Goal: Information Seeking & Learning: Compare options

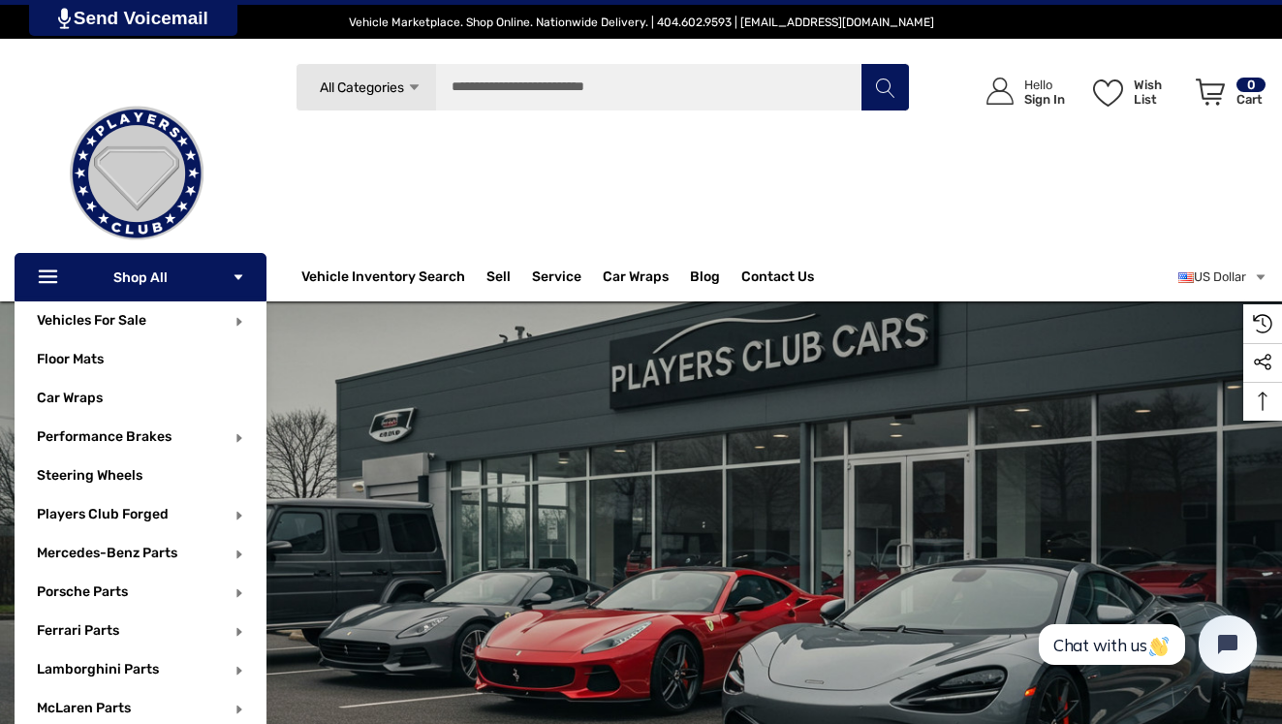
click at [151, 276] on p "Icon Line Icon Line Shop All Icon Arrow Down Icon Arrow Down" at bounding box center [141, 277] width 252 height 48
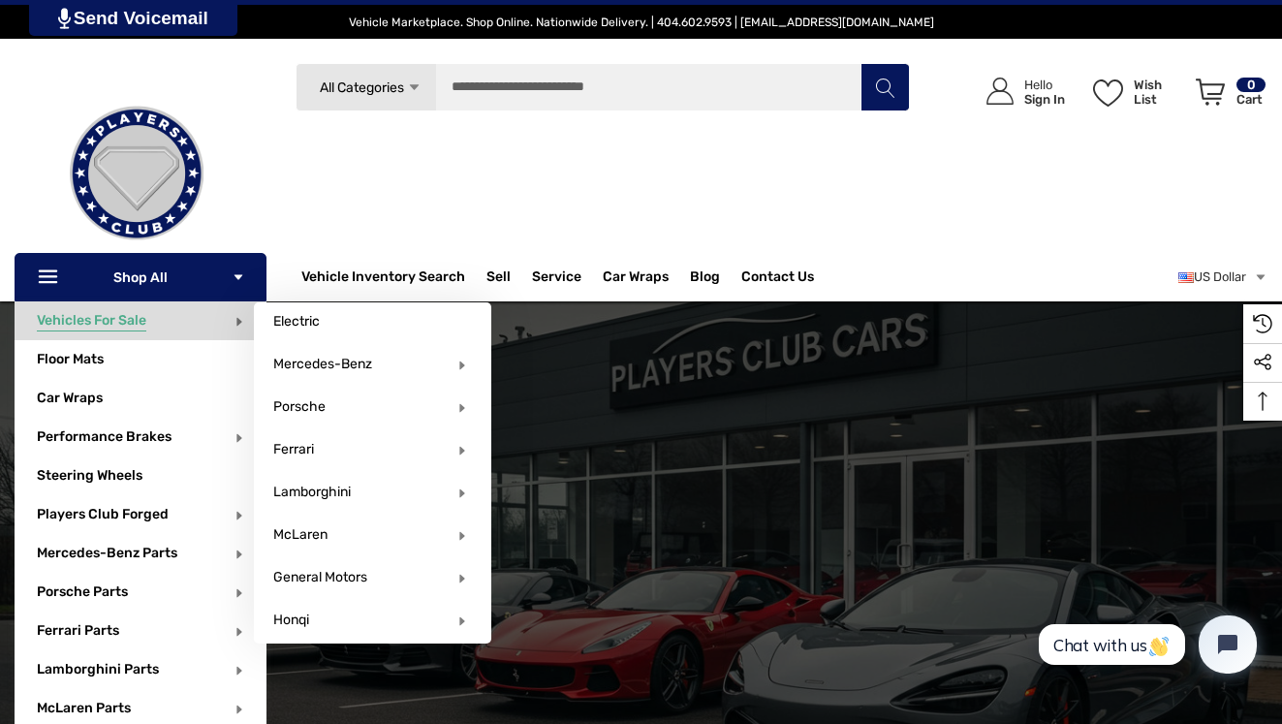
click at [116, 316] on span "Vehicles For Sale" at bounding box center [92, 322] width 110 height 21
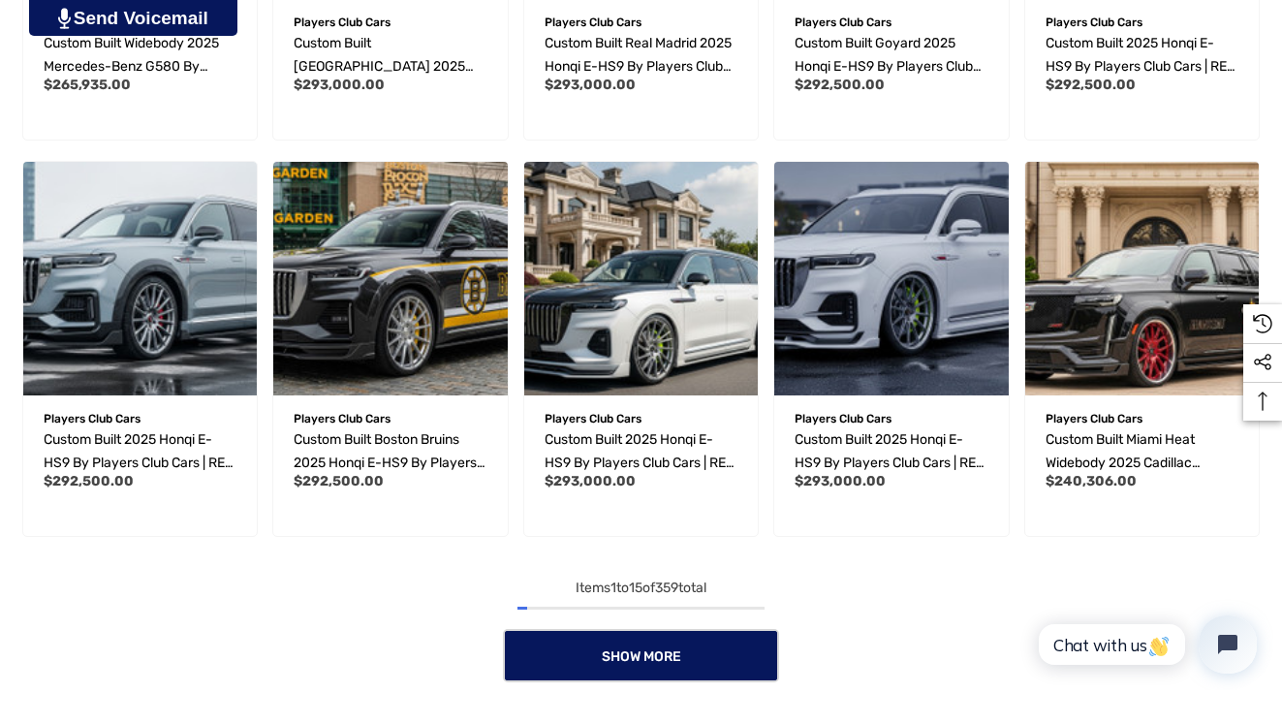
scroll to position [1355, 0]
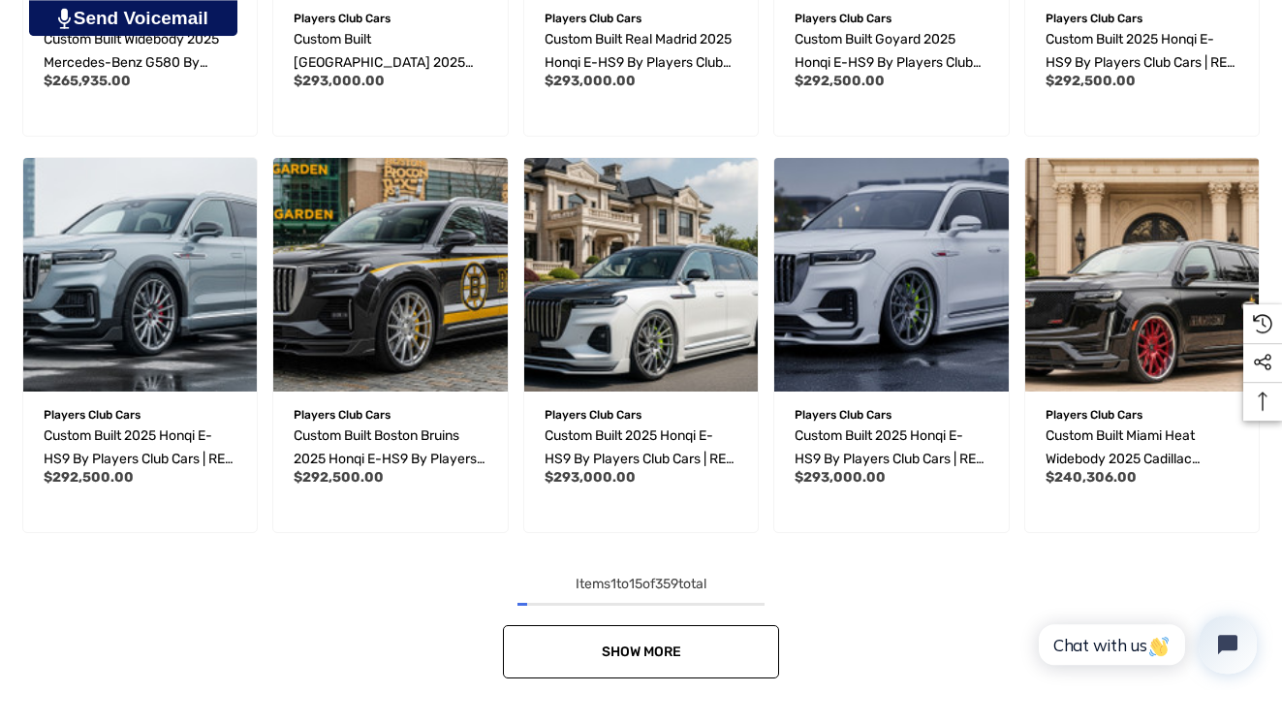
click at [647, 652] on span "Show More" at bounding box center [641, 652] width 79 height 16
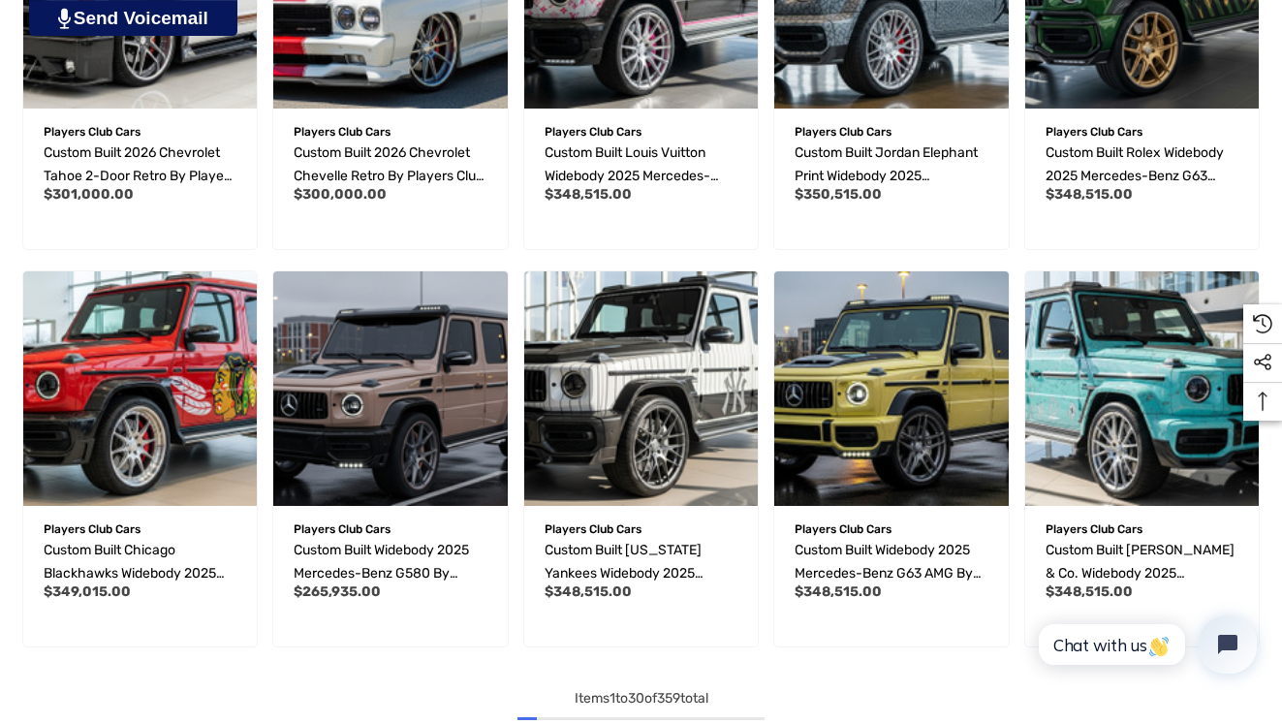
scroll to position [2669, 0]
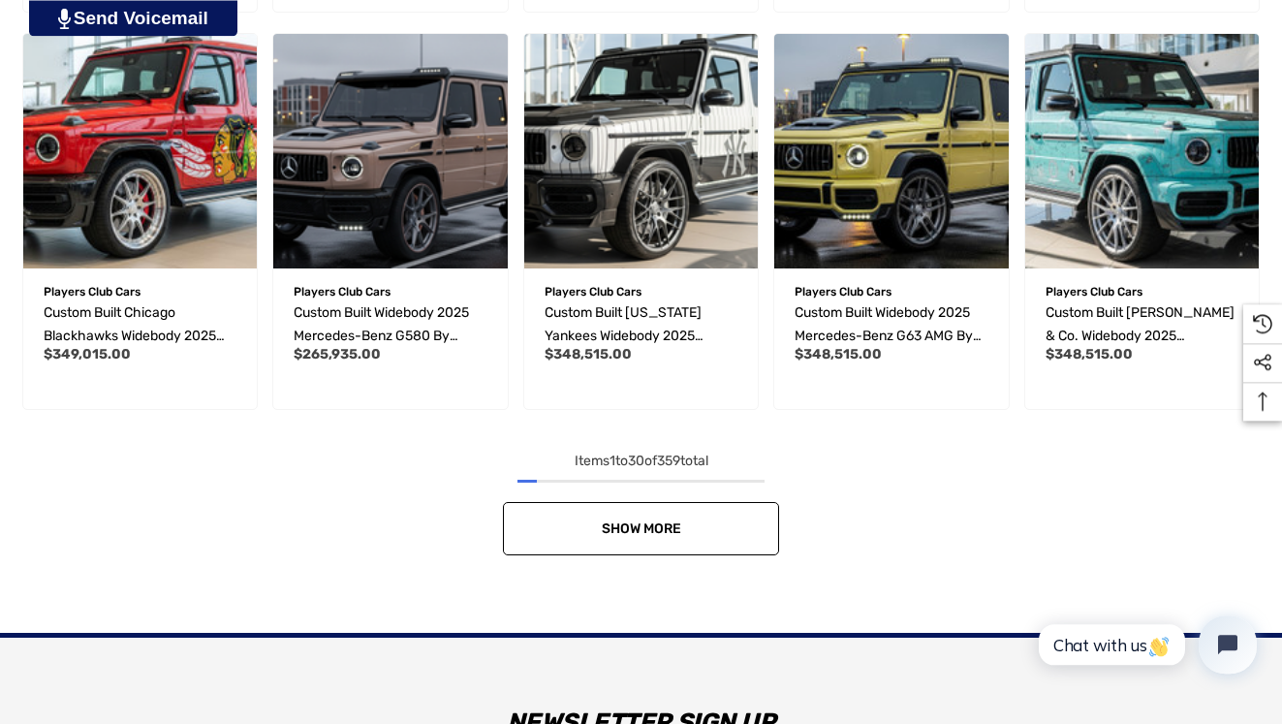
click at [636, 526] on span "Show More" at bounding box center [641, 528] width 79 height 16
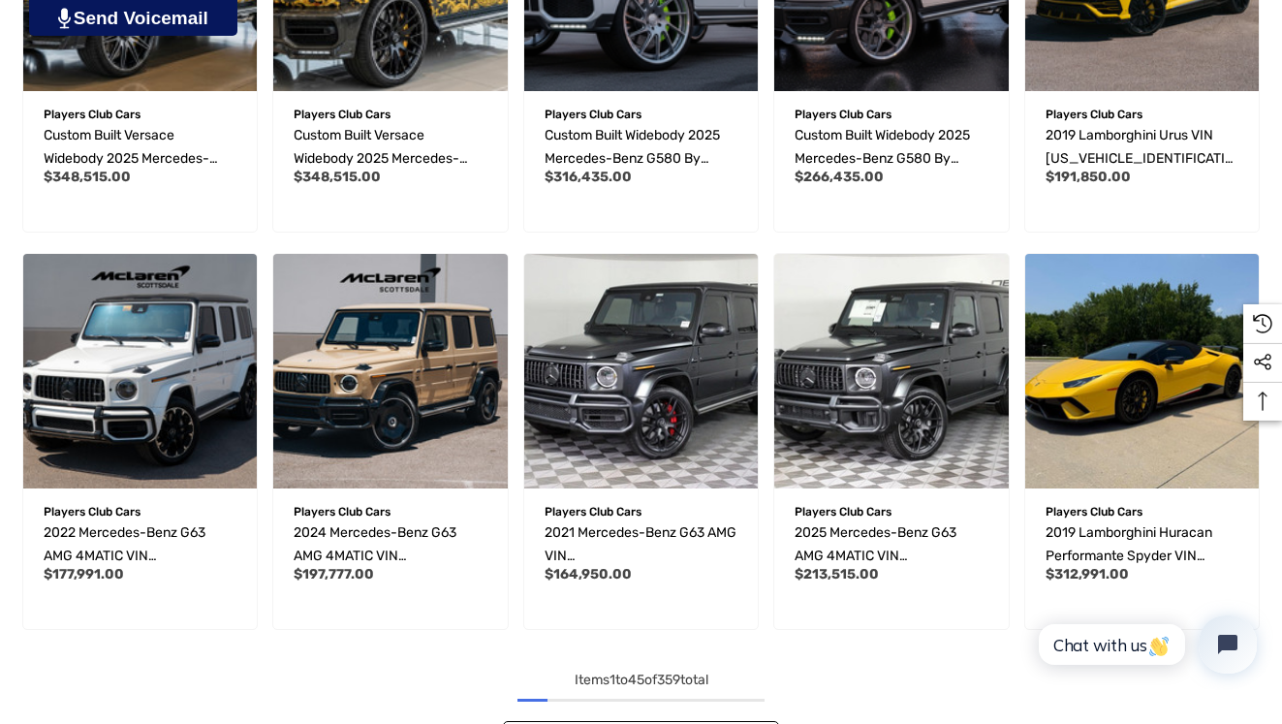
scroll to position [3888, 0]
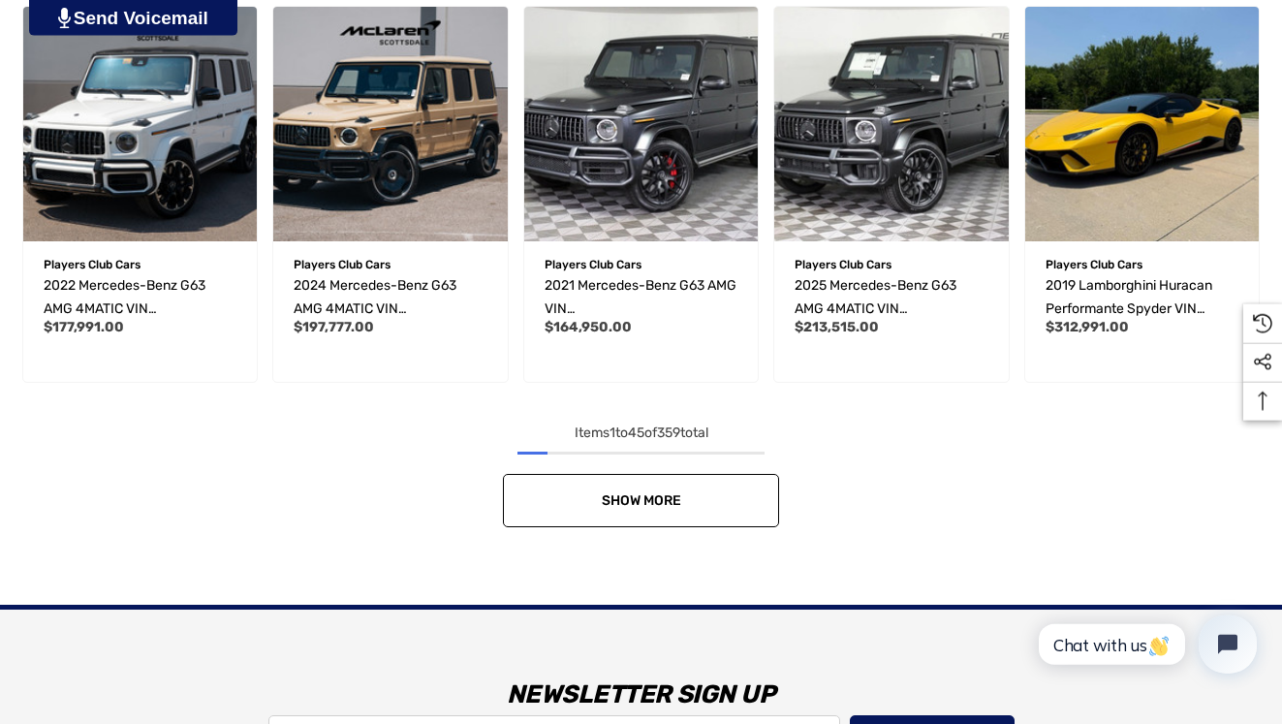
click at [646, 502] on span "Show More" at bounding box center [641, 500] width 79 height 16
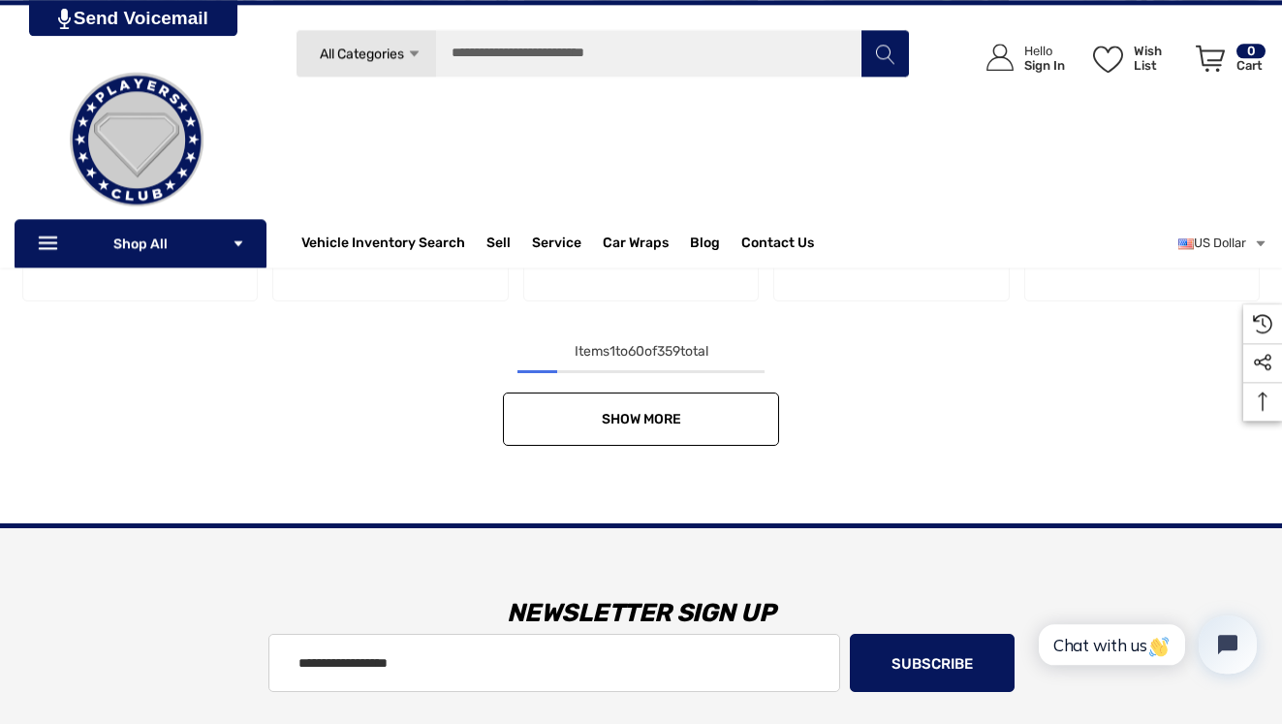
scroll to position [5047, 0]
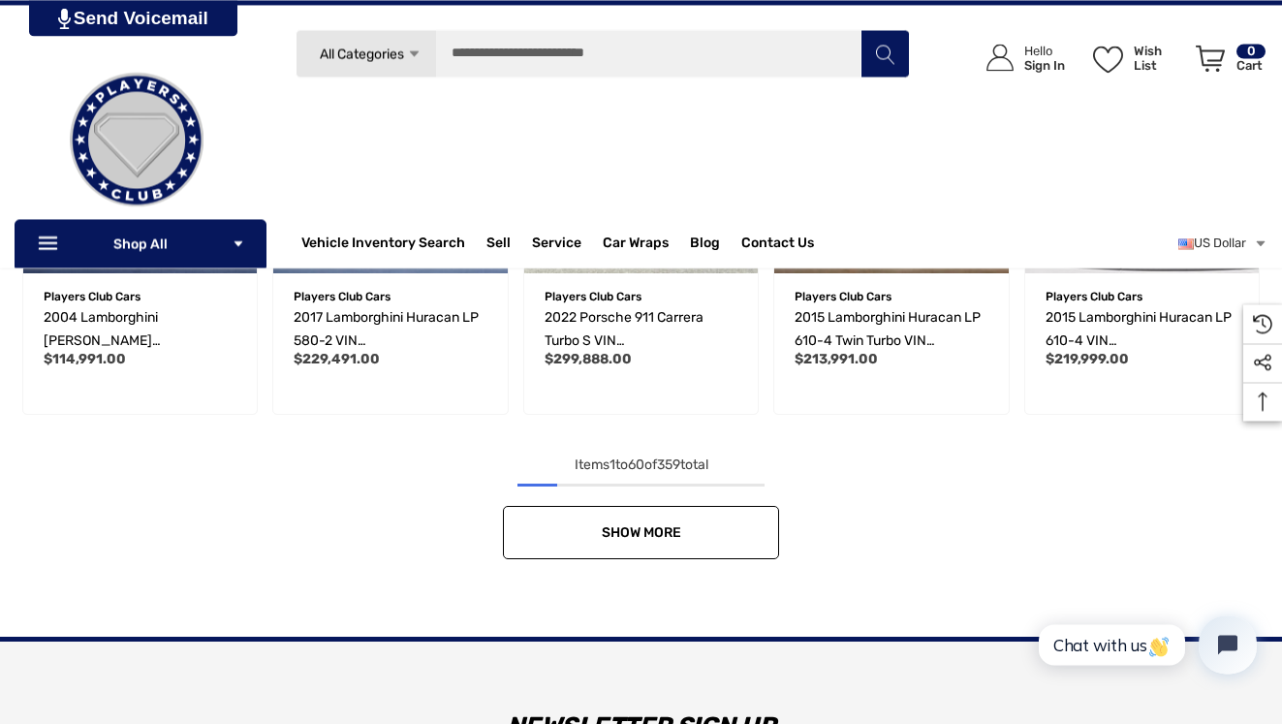
click at [616, 529] on span "Show More" at bounding box center [641, 532] width 79 height 16
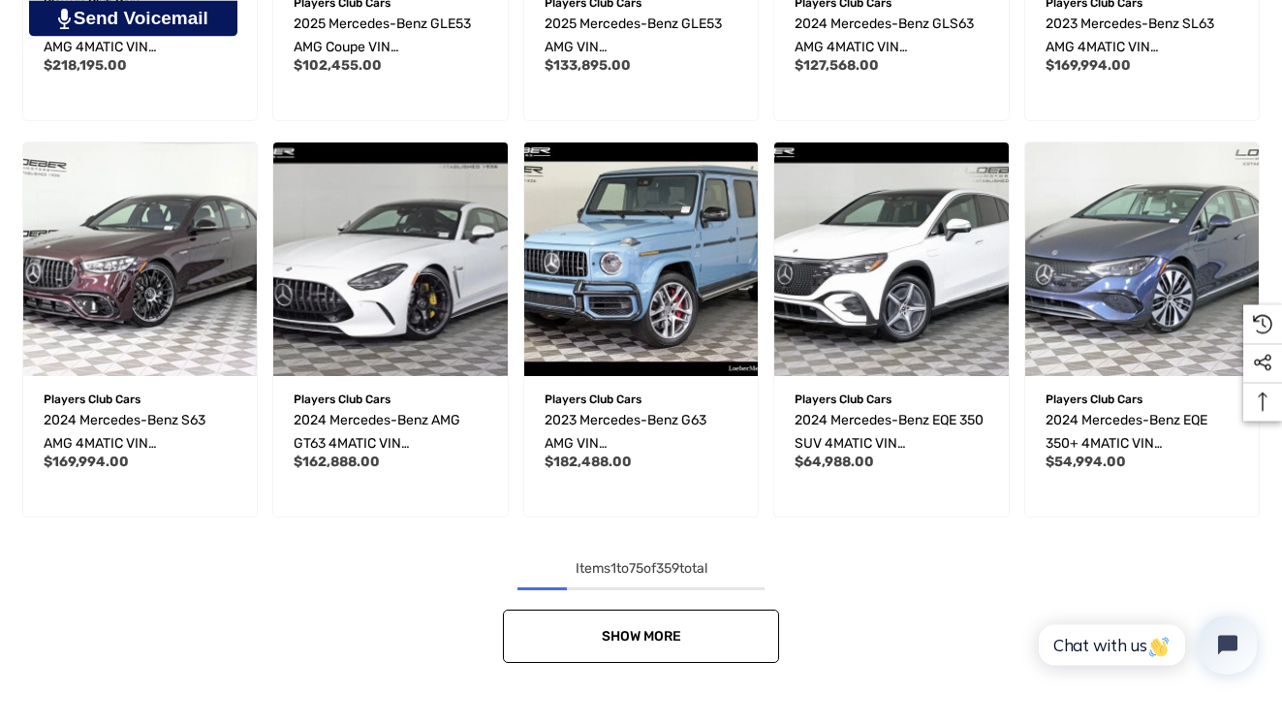
scroll to position [6332, 0]
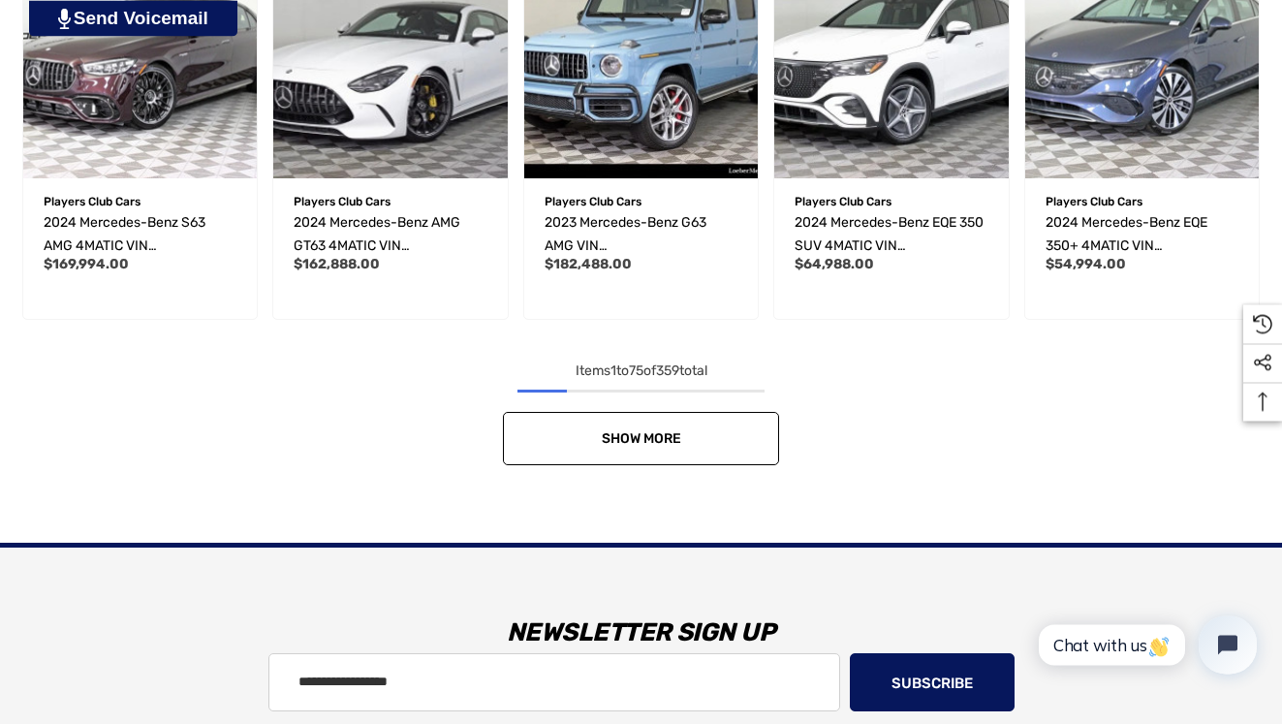
click at [627, 429] on link "Show More" at bounding box center [641, 438] width 276 height 53
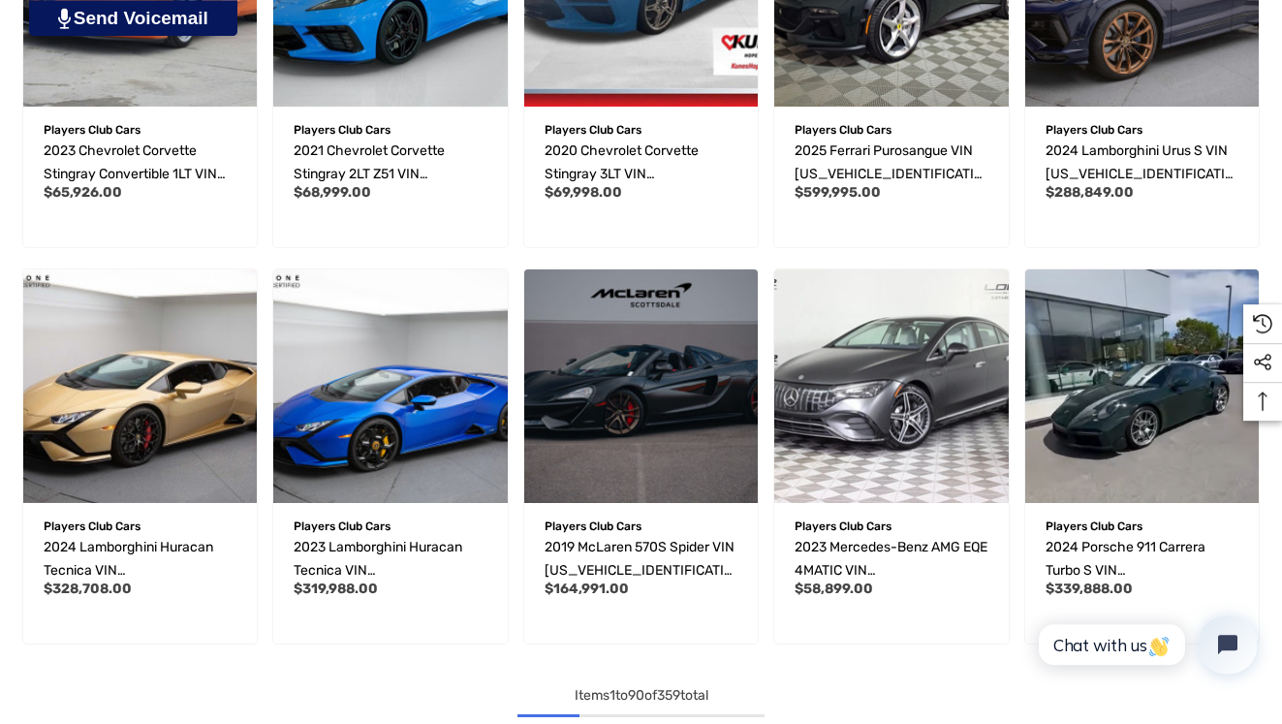
scroll to position [7391, 0]
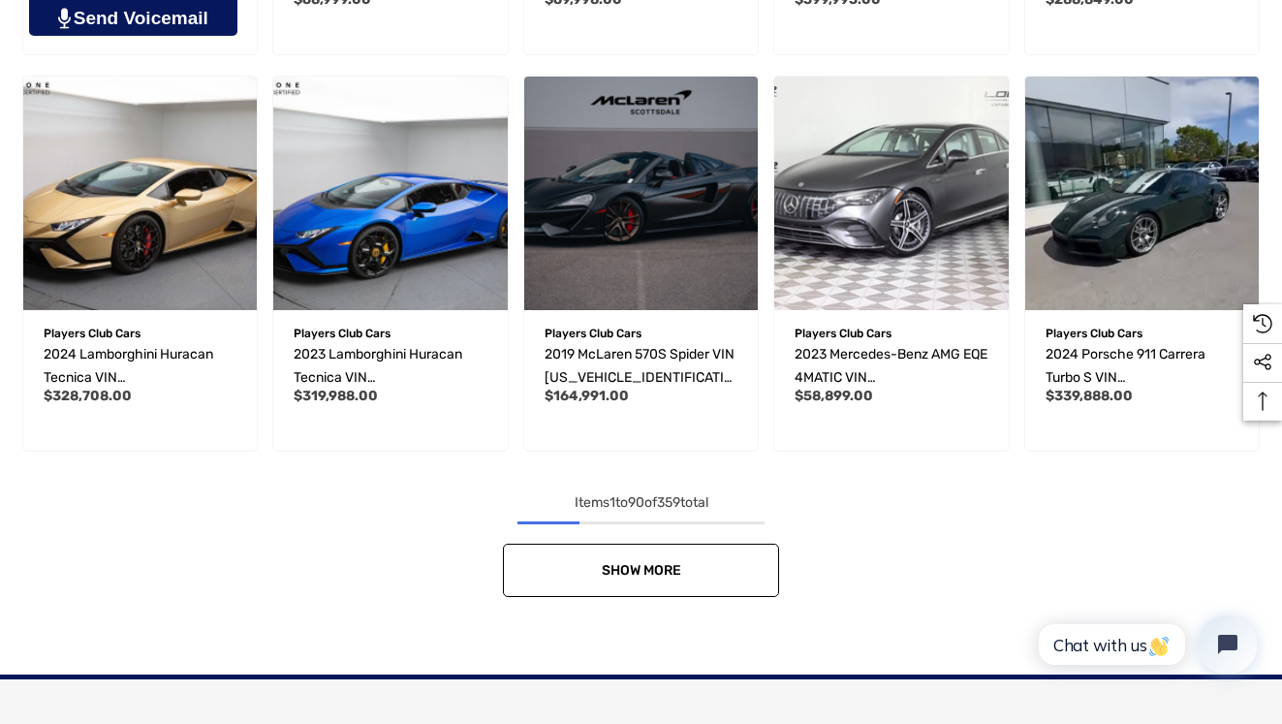
click at [618, 573] on span "Show More" at bounding box center [641, 570] width 79 height 16
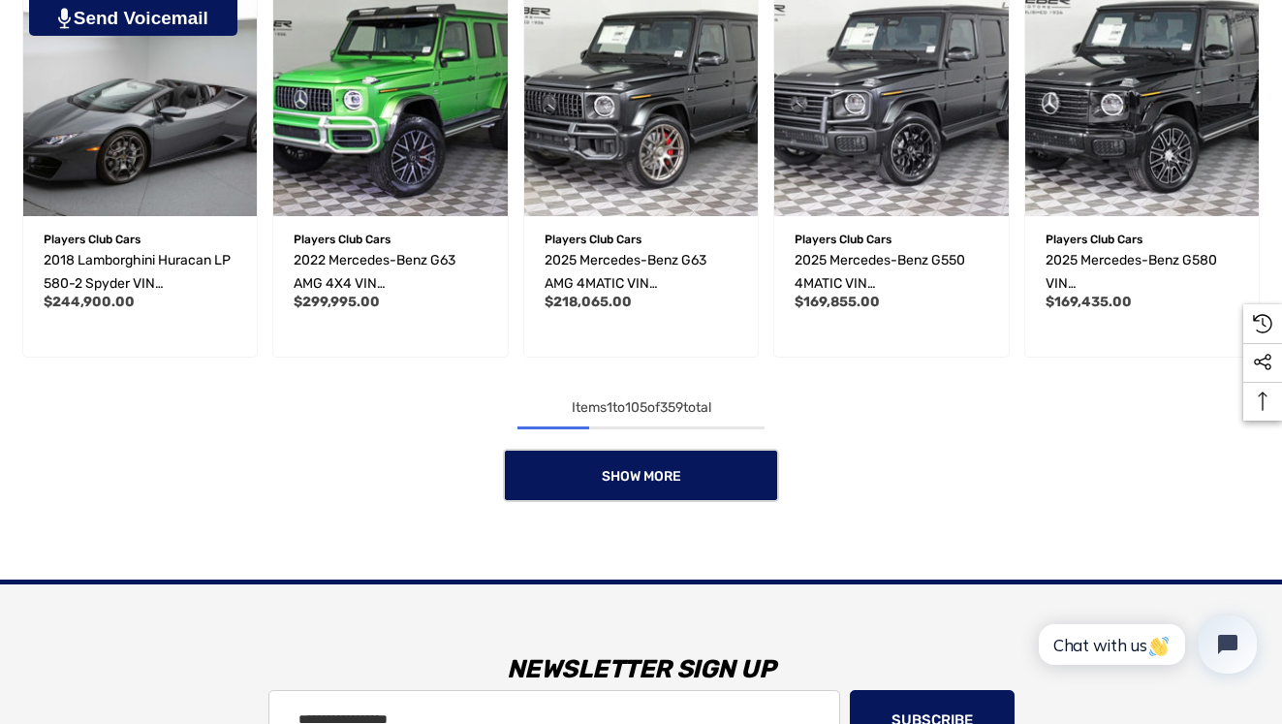
scroll to position [0, 0]
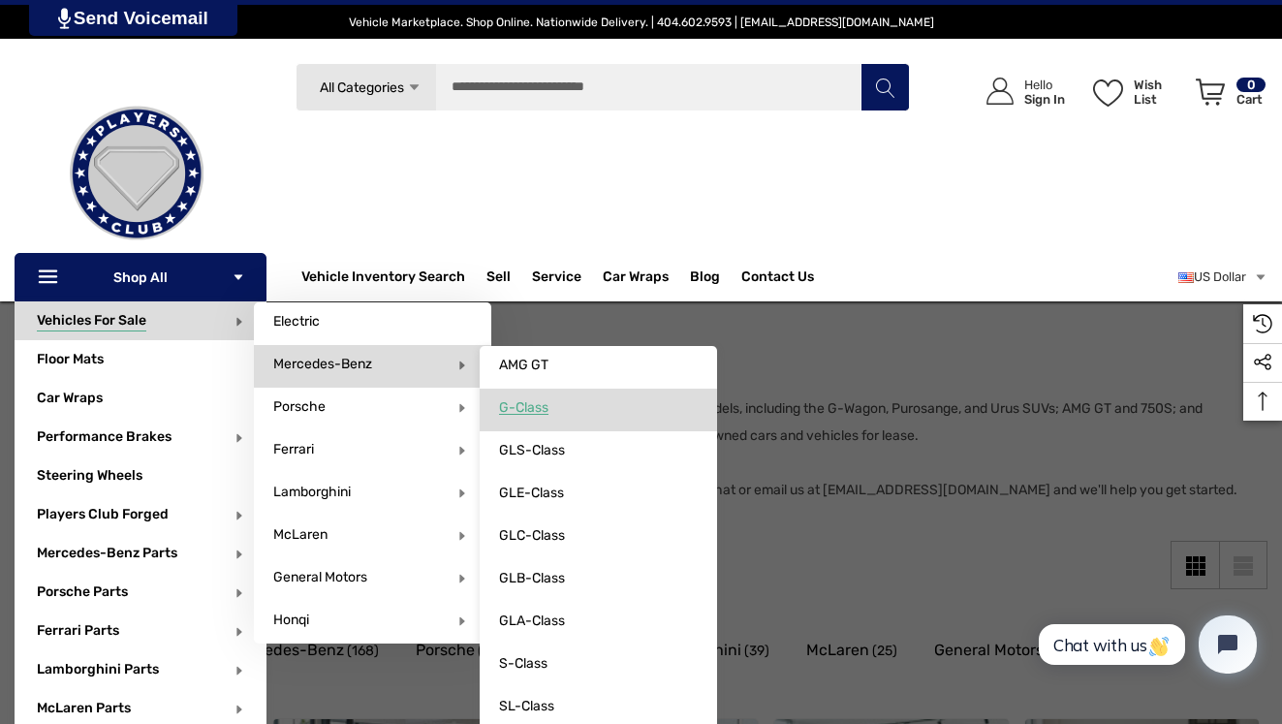
click at [531, 408] on span "G-Class" at bounding box center [523, 407] width 49 height 17
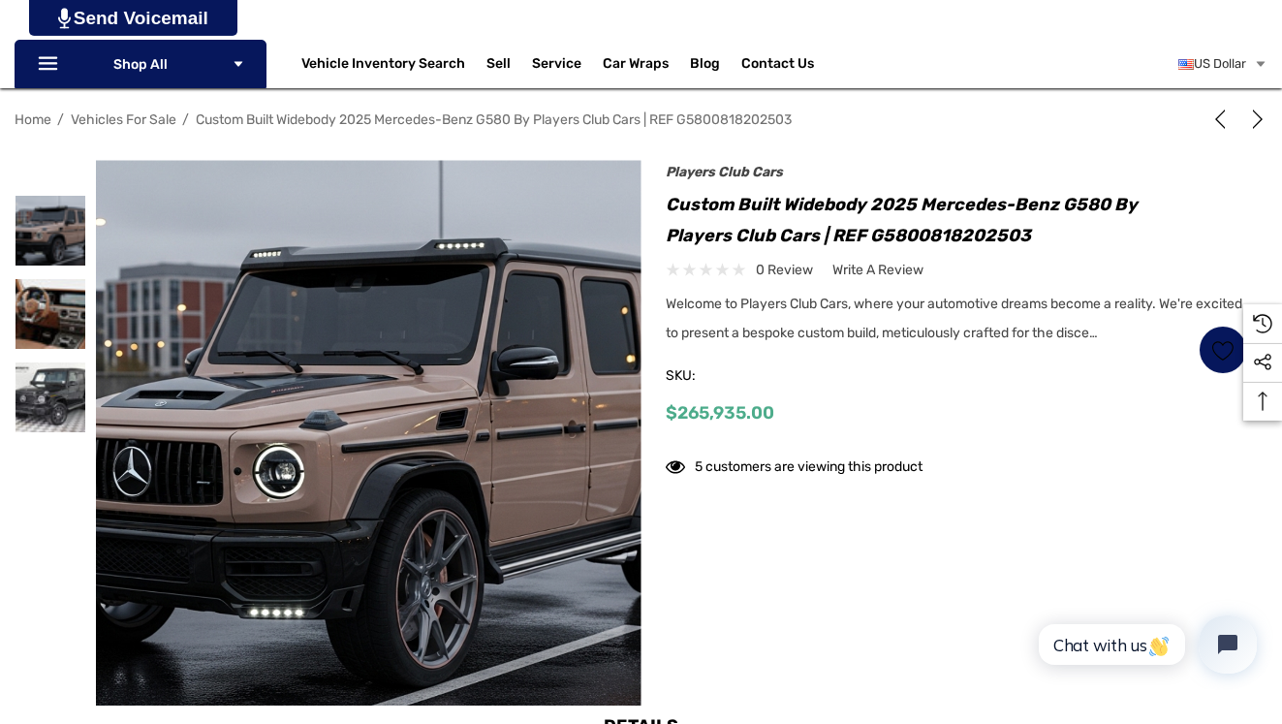
scroll to position [220, 0]
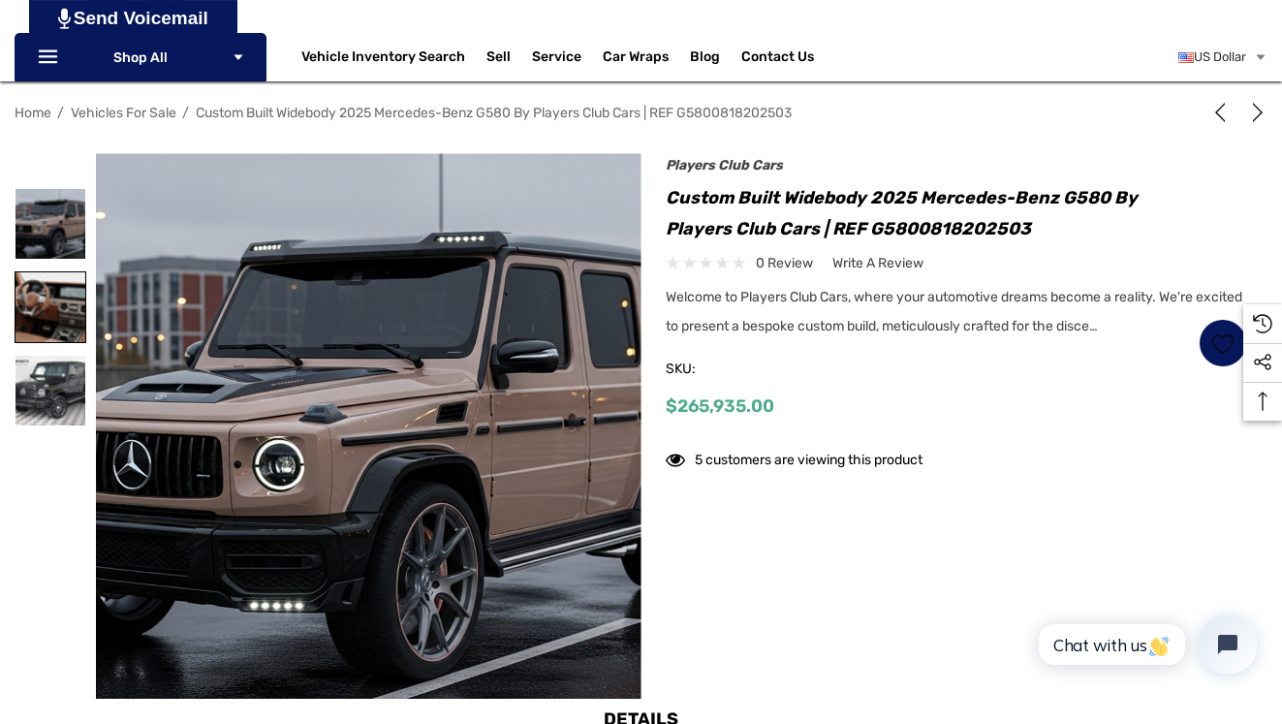
click at [48, 299] on img at bounding box center [51, 307] width 70 height 70
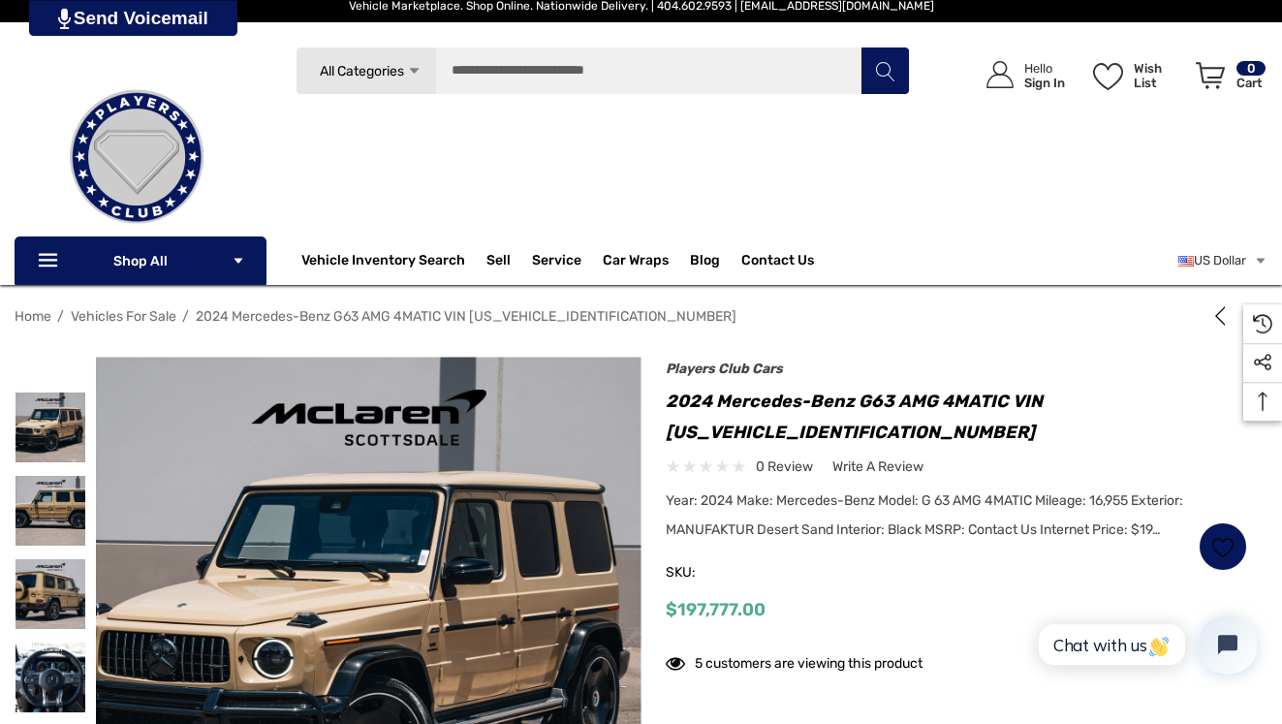
scroll to position [198, 0]
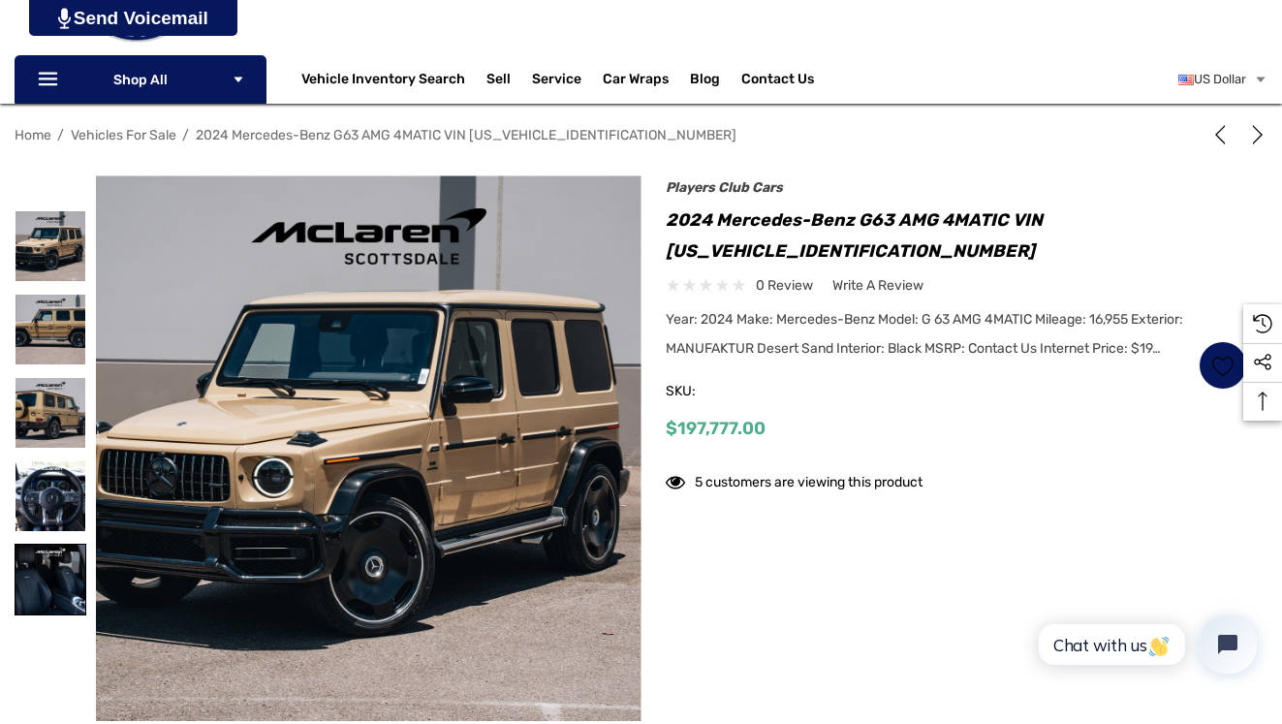
click at [39, 578] on img at bounding box center [51, 580] width 70 height 70
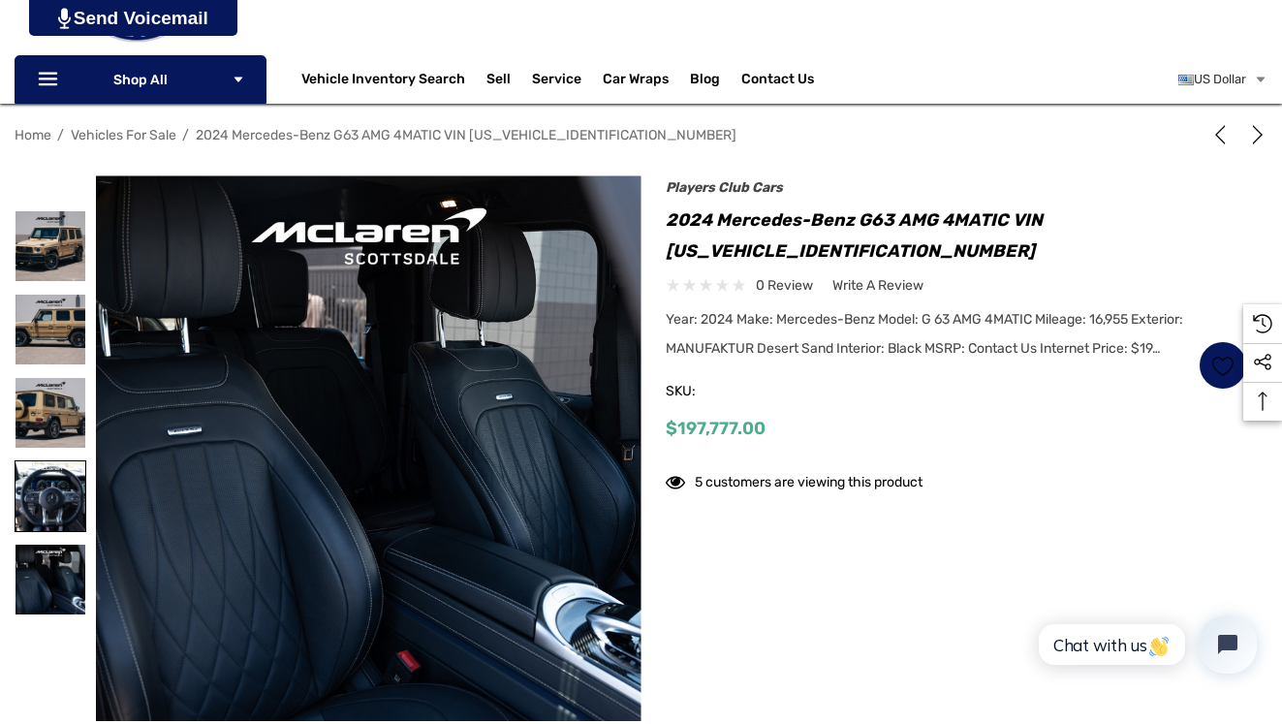
click at [24, 486] on img at bounding box center [51, 496] width 70 height 70
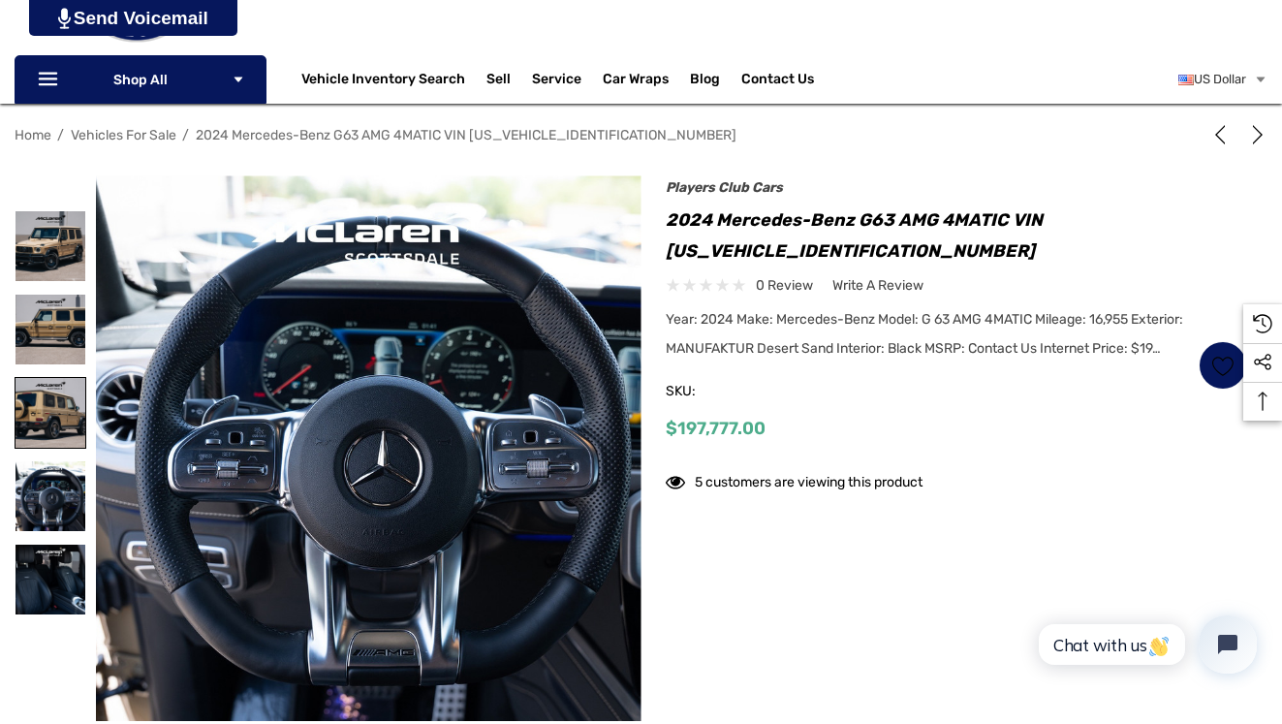
click at [62, 407] on img at bounding box center [51, 413] width 70 height 70
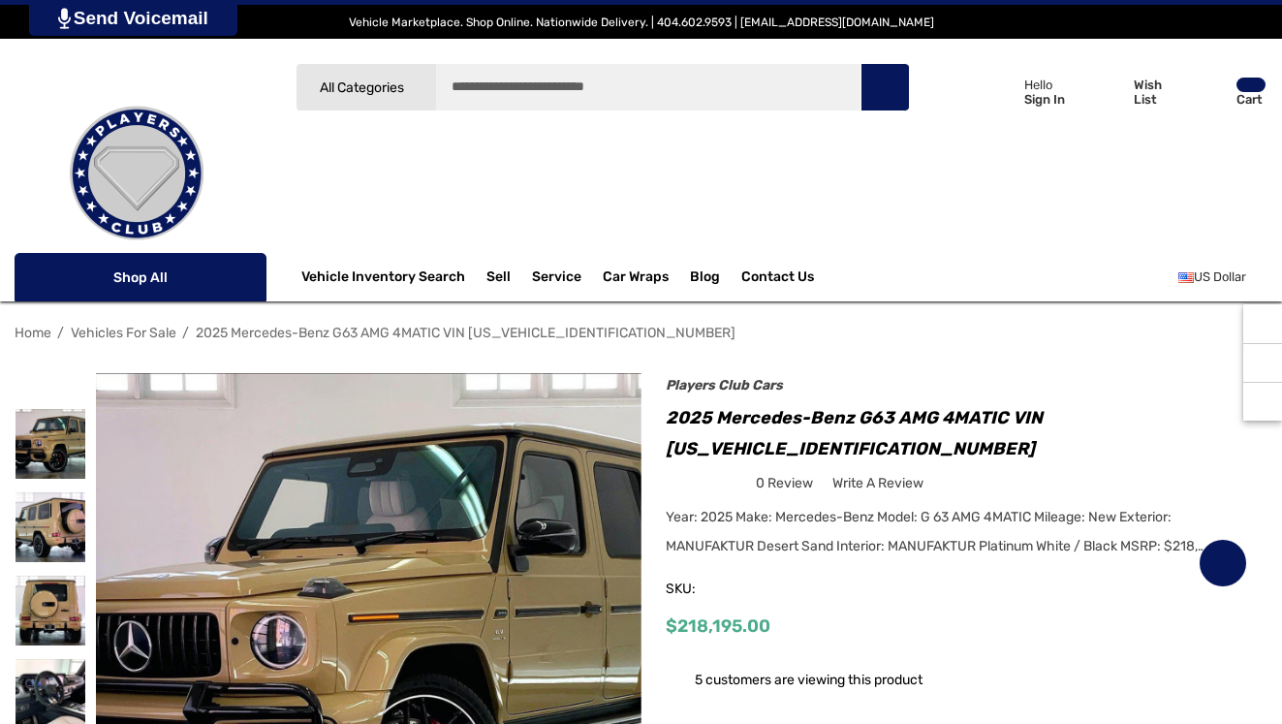
click at [52, 652] on div at bounding box center [51, 693] width 72 height 83
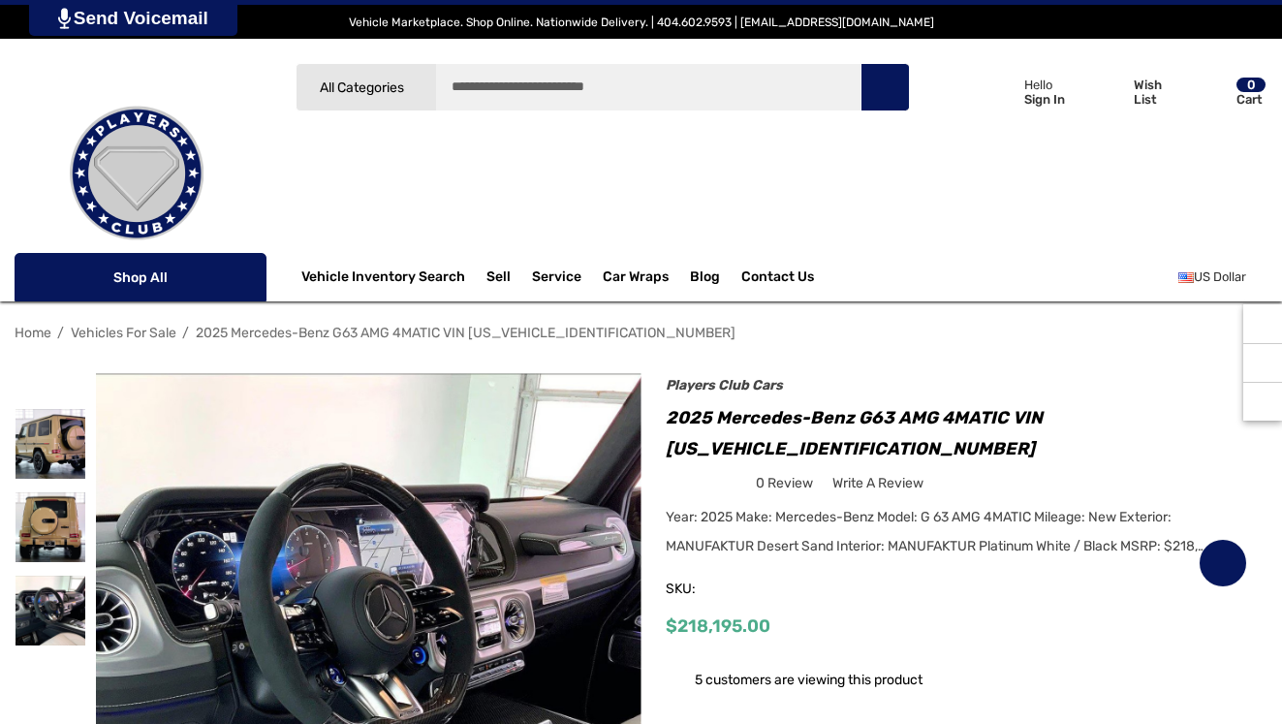
scroll to position [198, 0]
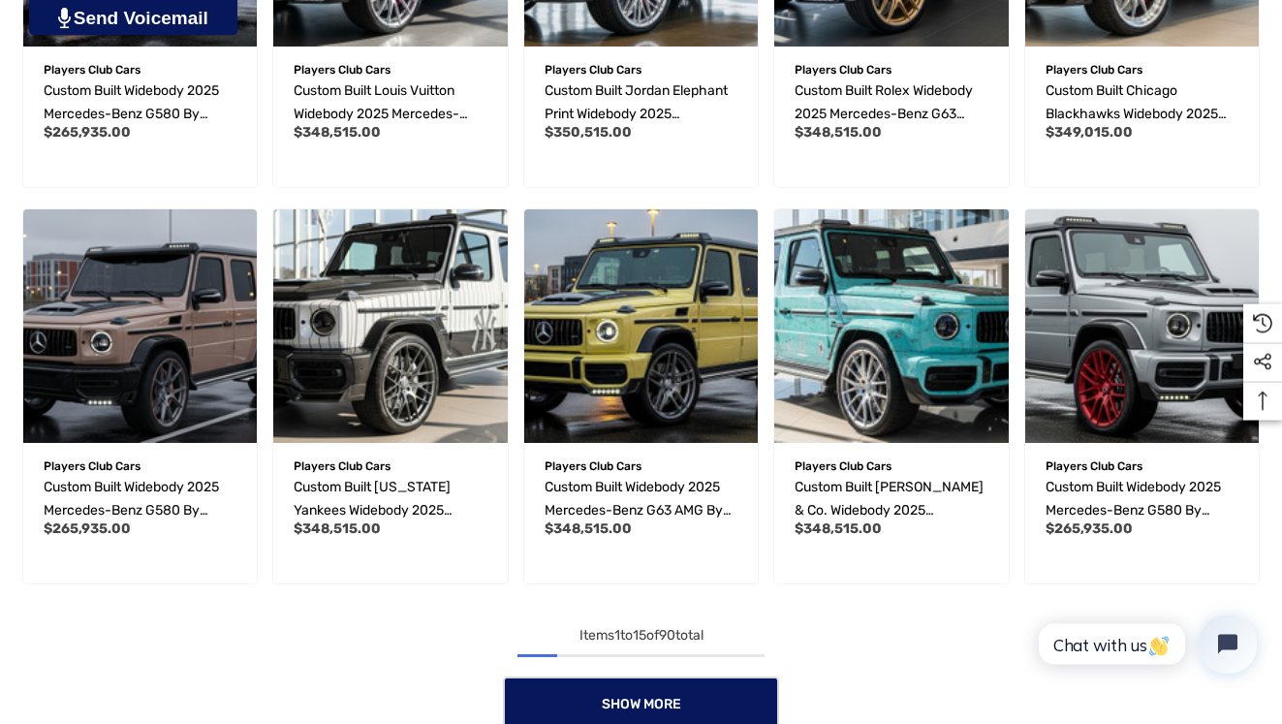
scroll to position [1246, 0]
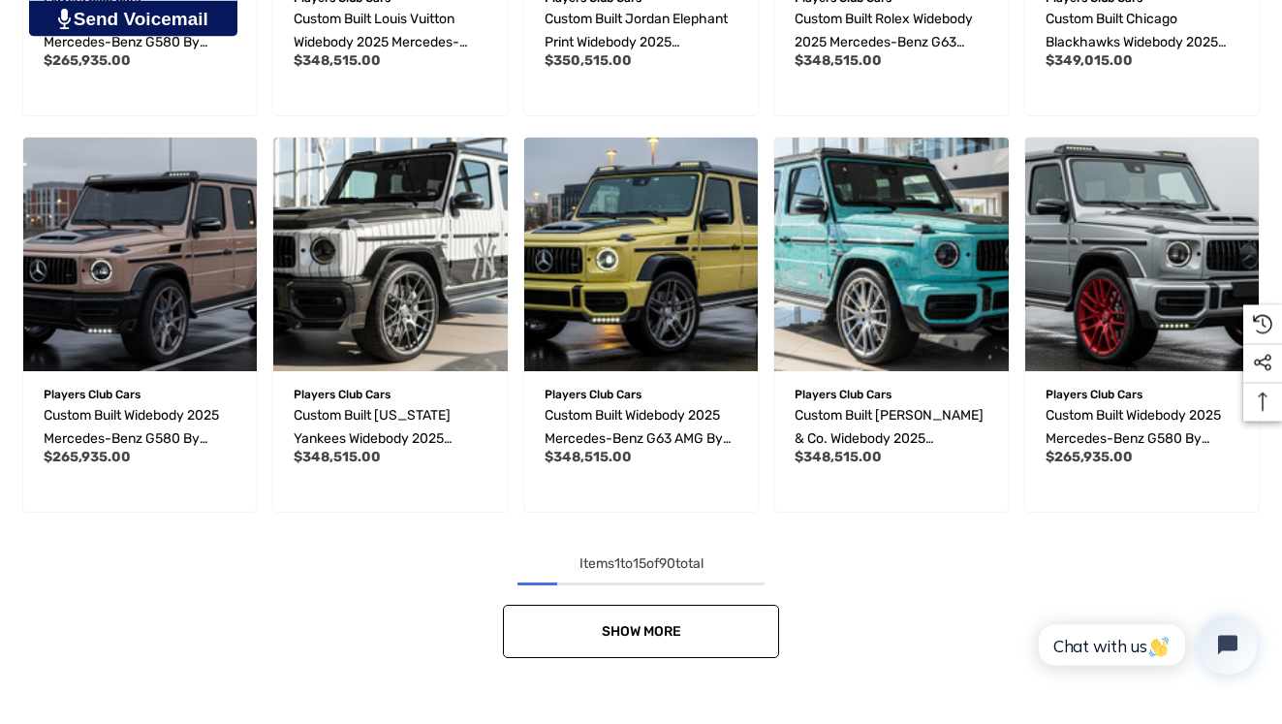
click at [615, 642] on link "Show More" at bounding box center [641, 631] width 276 height 53
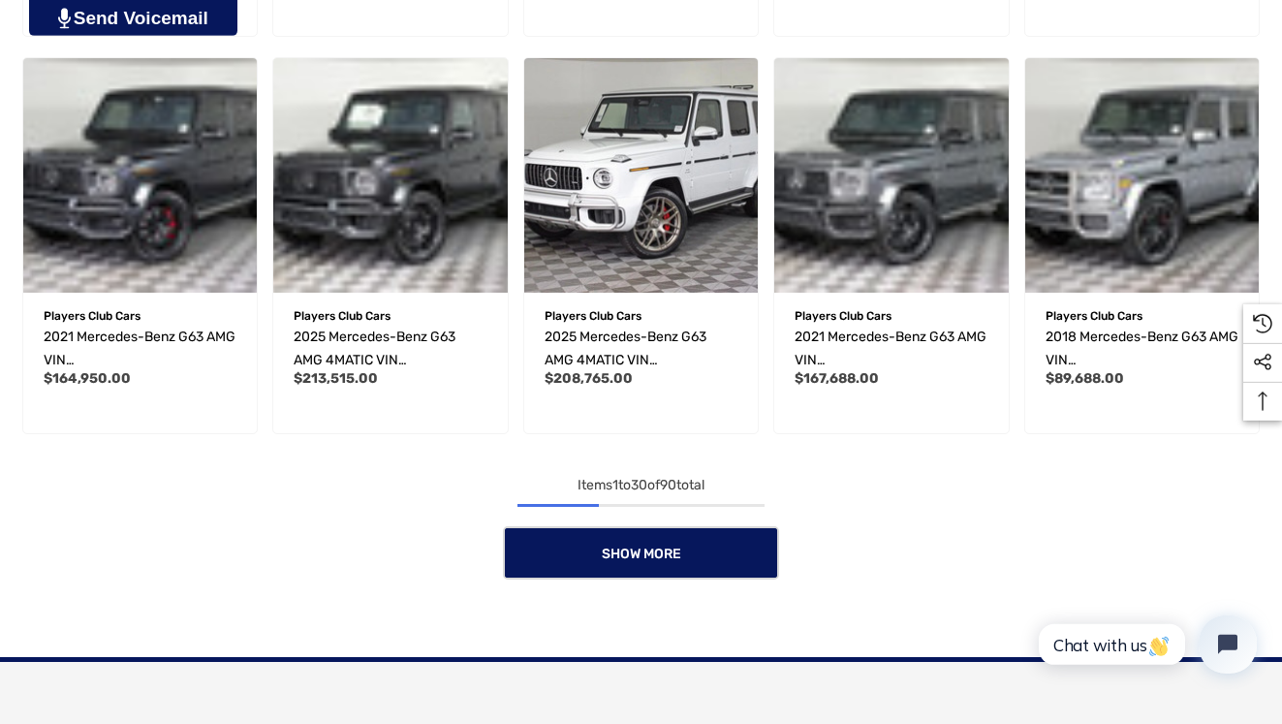
scroll to position [2589, 0]
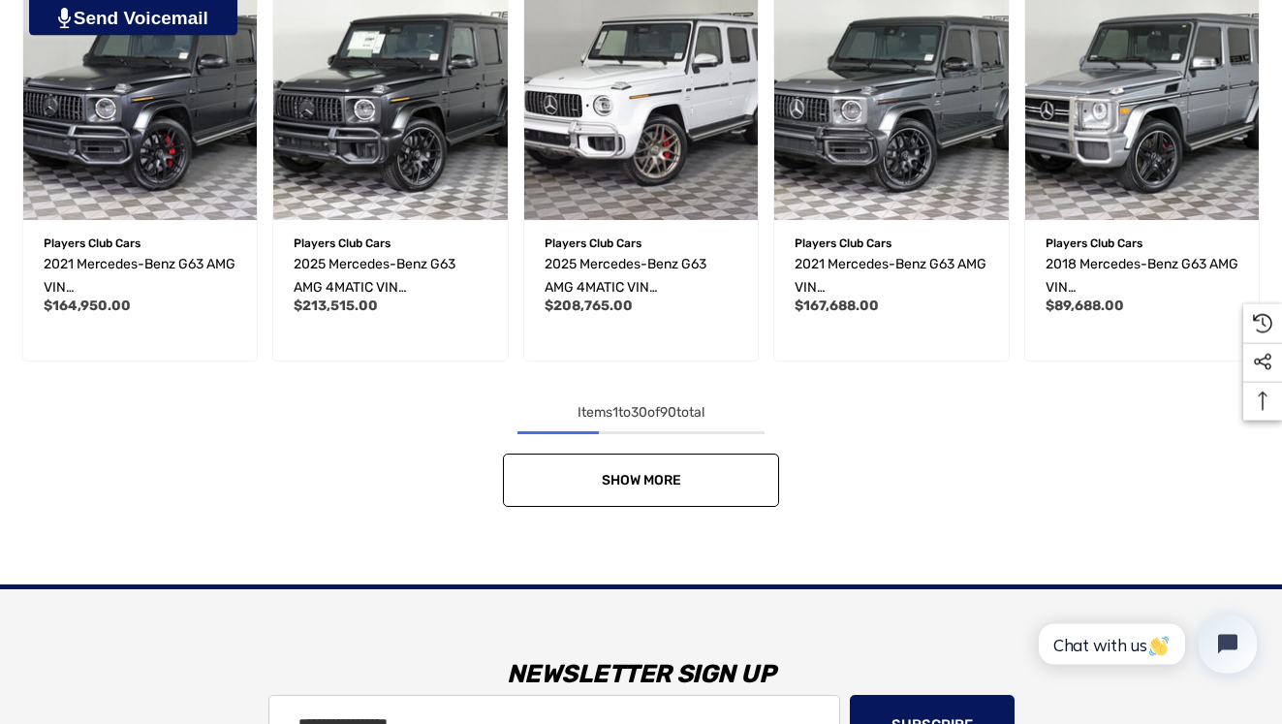
click at [656, 467] on link "Show More" at bounding box center [641, 480] width 276 height 53
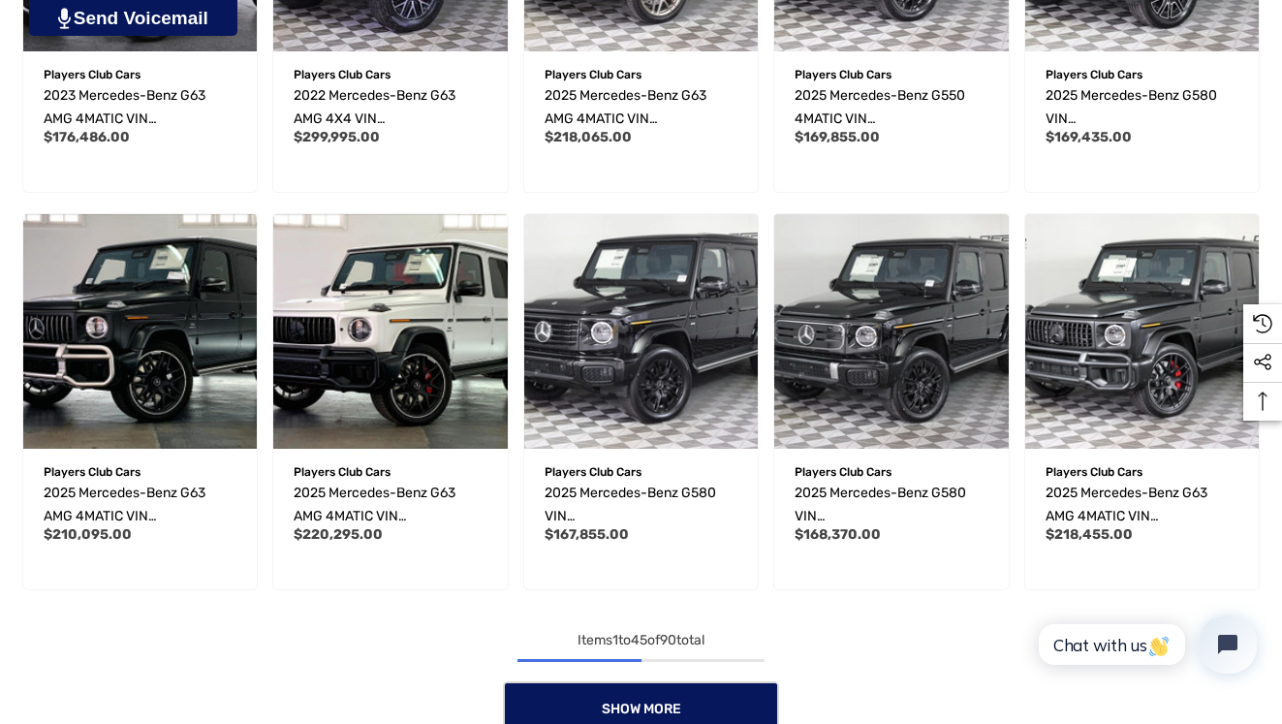
scroll to position [3565, 0]
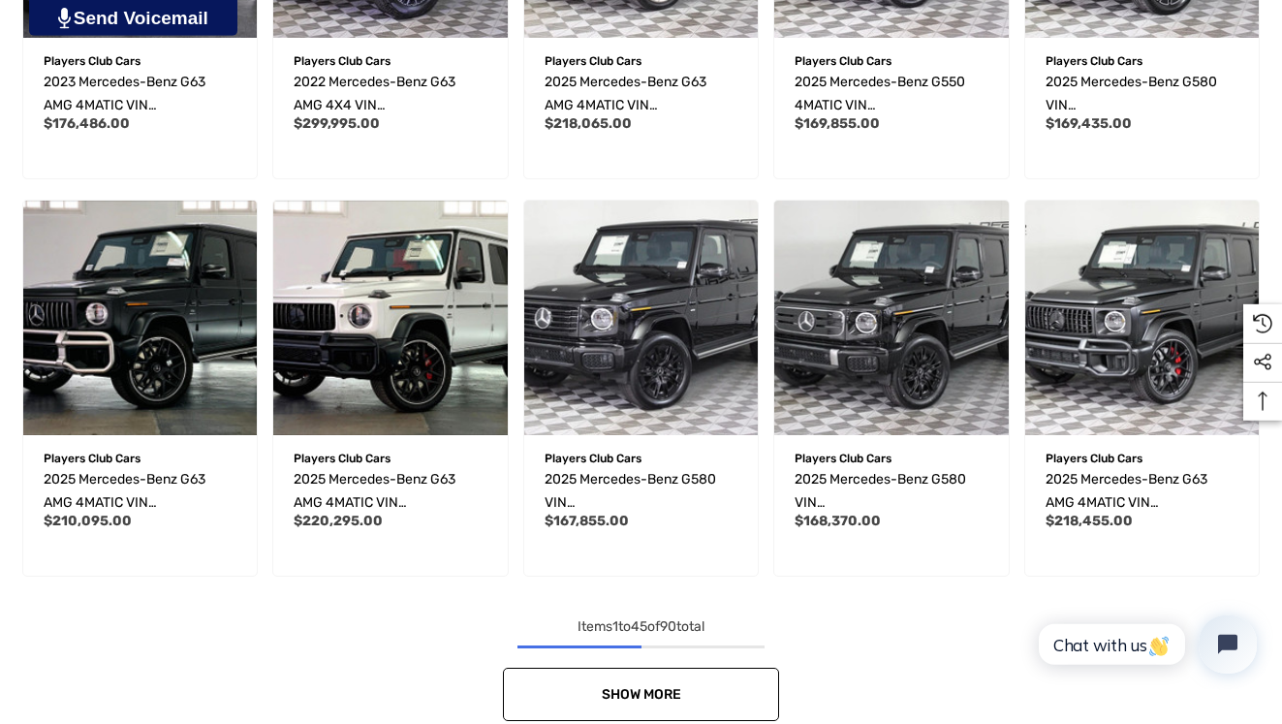
click at [663, 684] on link "Show More" at bounding box center [641, 694] width 276 height 53
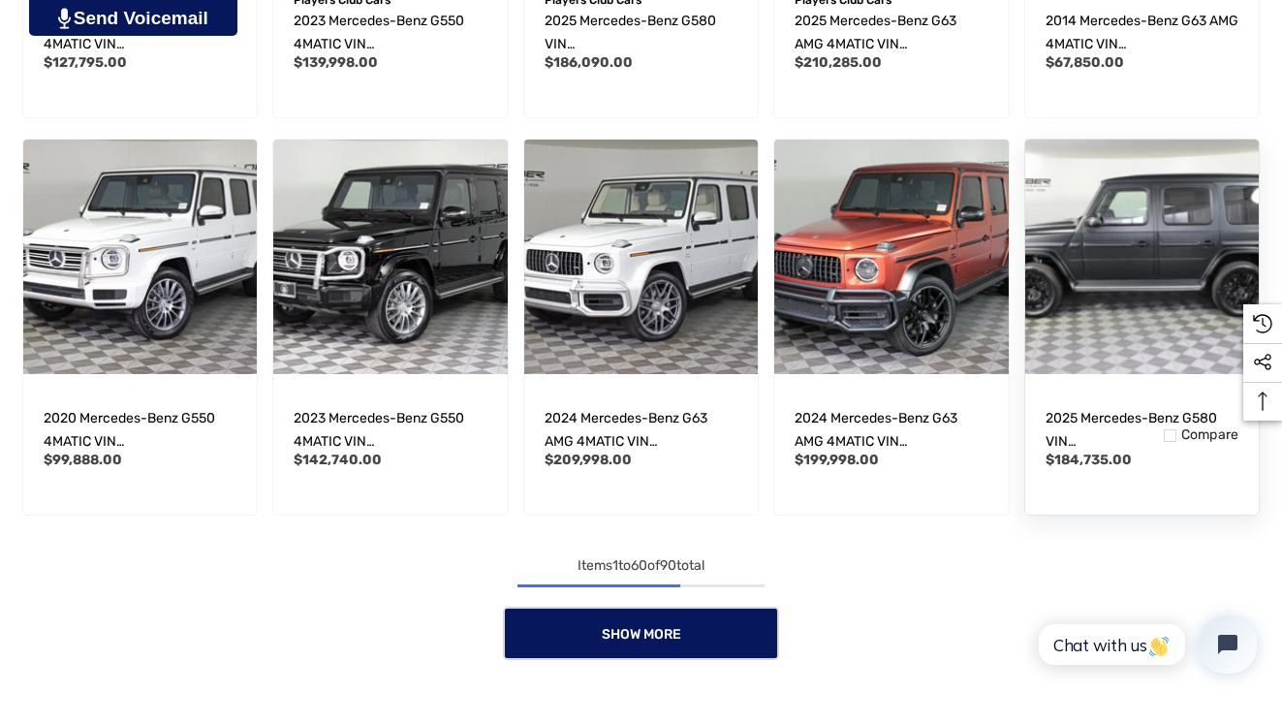
scroll to position [4880, 0]
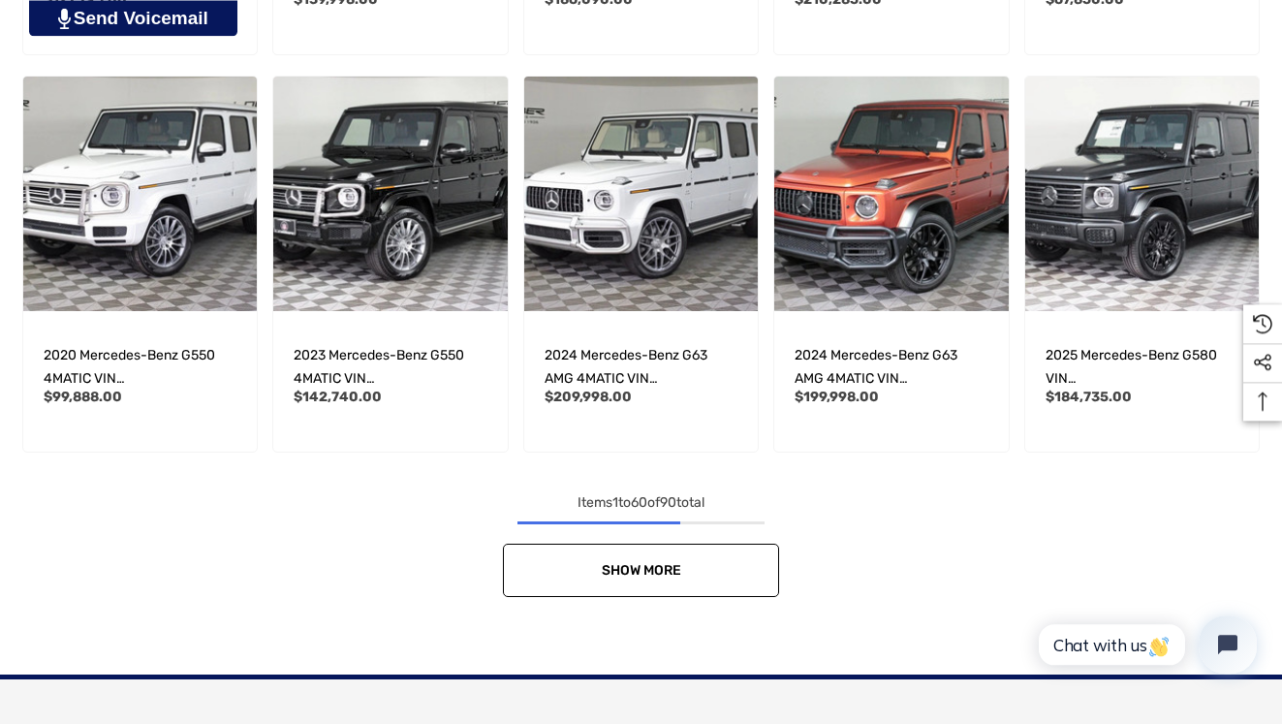
click at [649, 568] on span "Show More" at bounding box center [641, 570] width 79 height 16
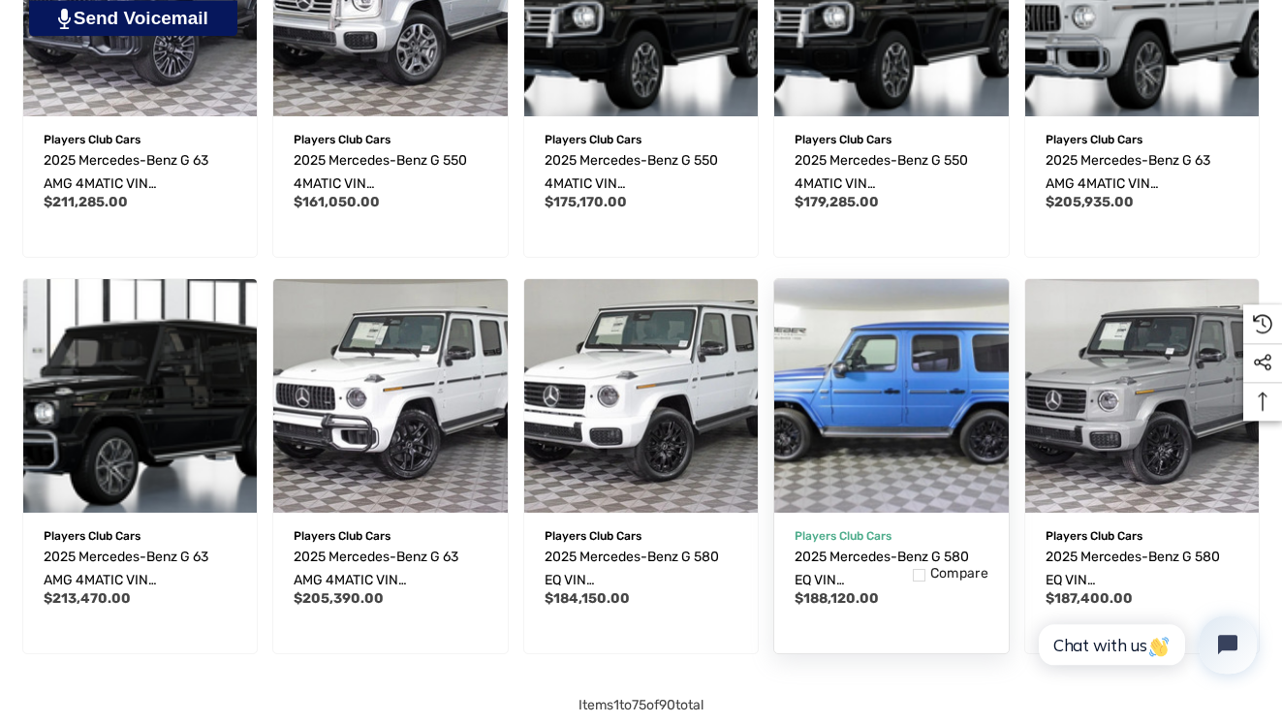
scroll to position [5968, 0]
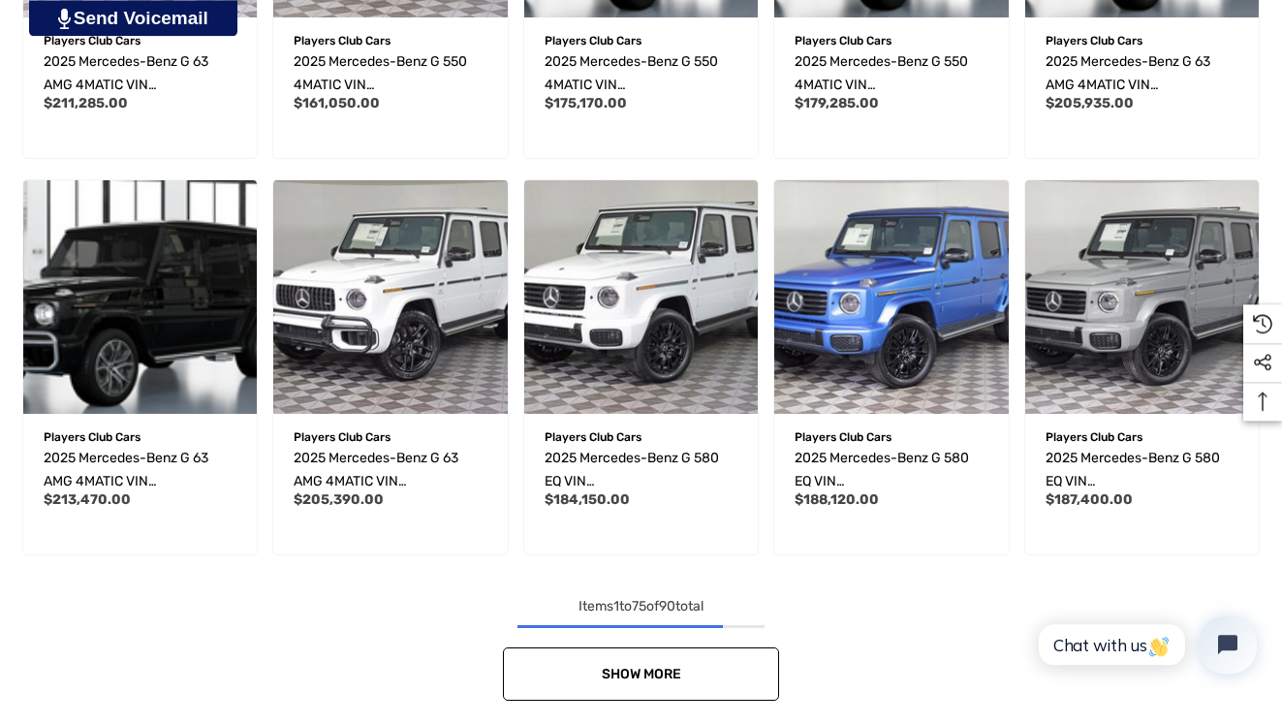
click at [643, 673] on span "Show More" at bounding box center [641, 674] width 79 height 16
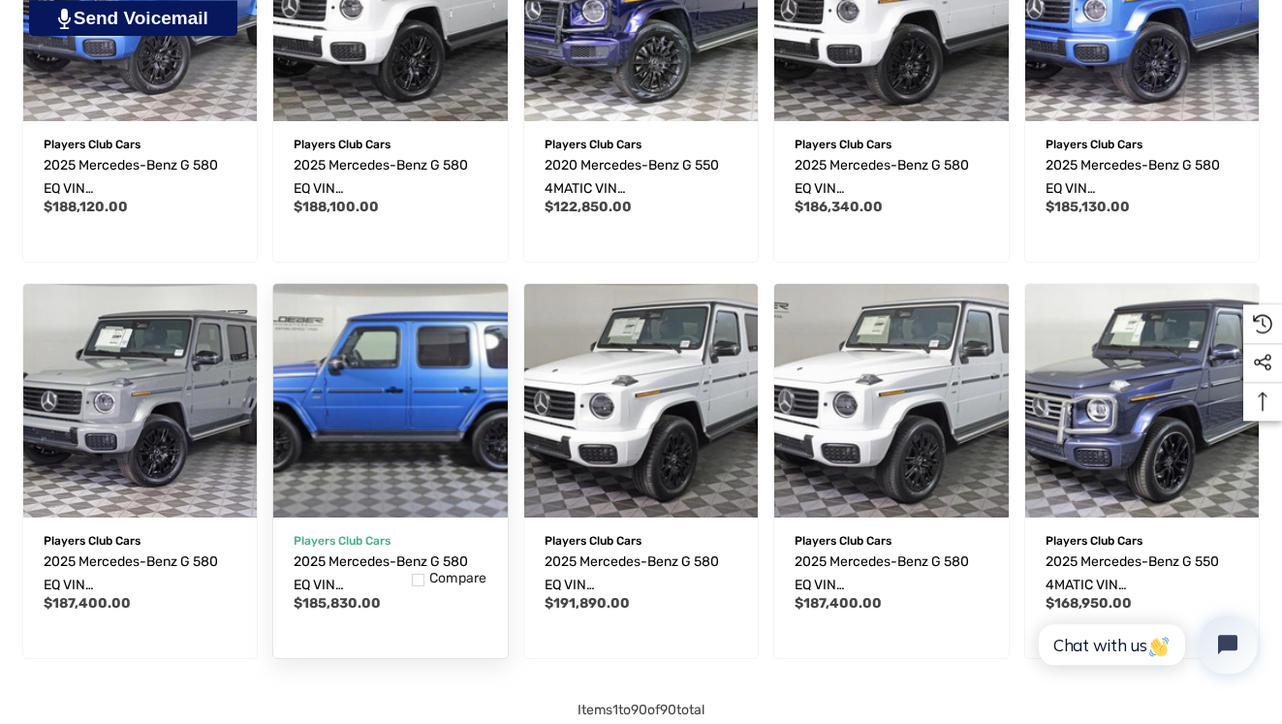
scroll to position [7253, 0]
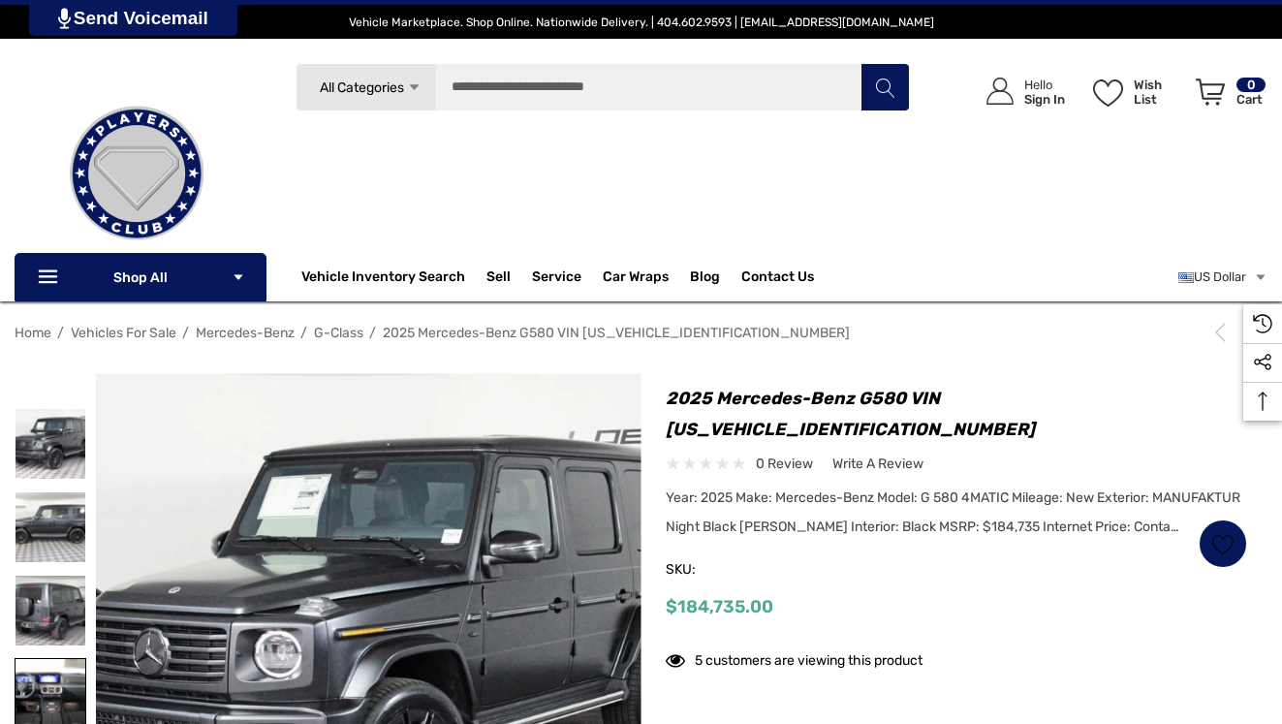
click at [51, 659] on img at bounding box center [51, 694] width 70 height 70
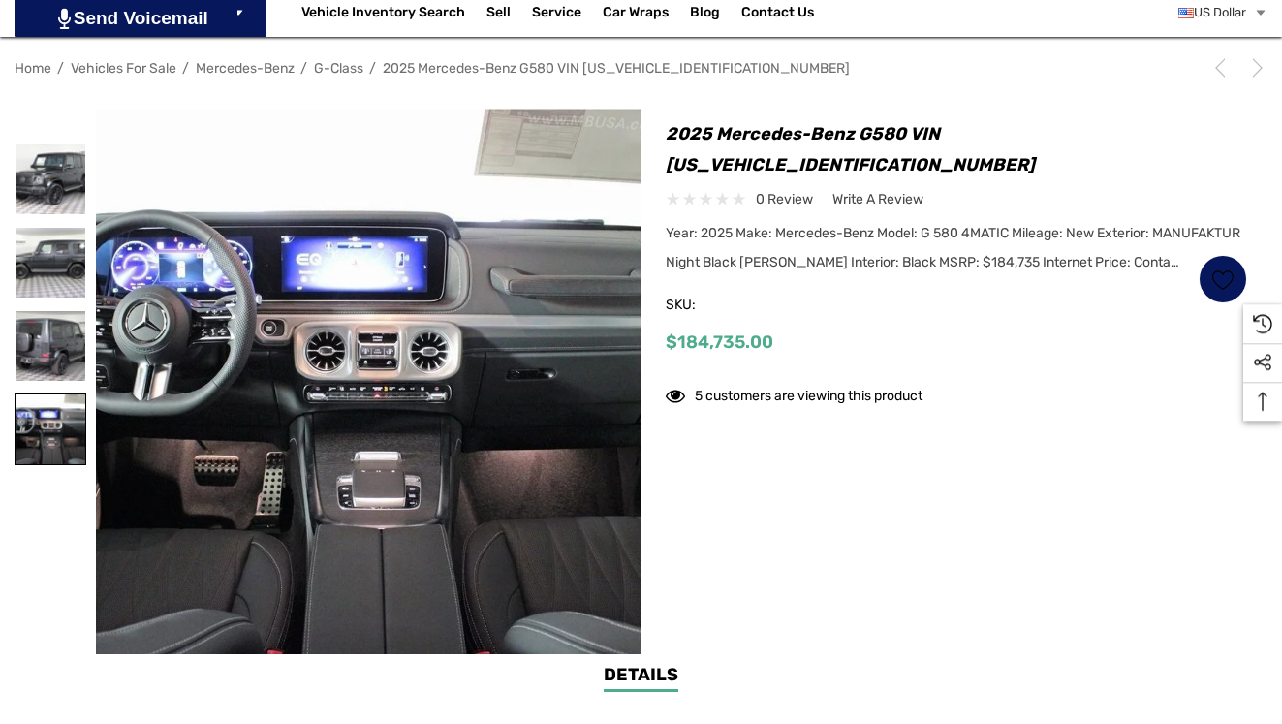
scroll to position [265, 0]
click at [47, 493] on img at bounding box center [51, 513] width 70 height 70
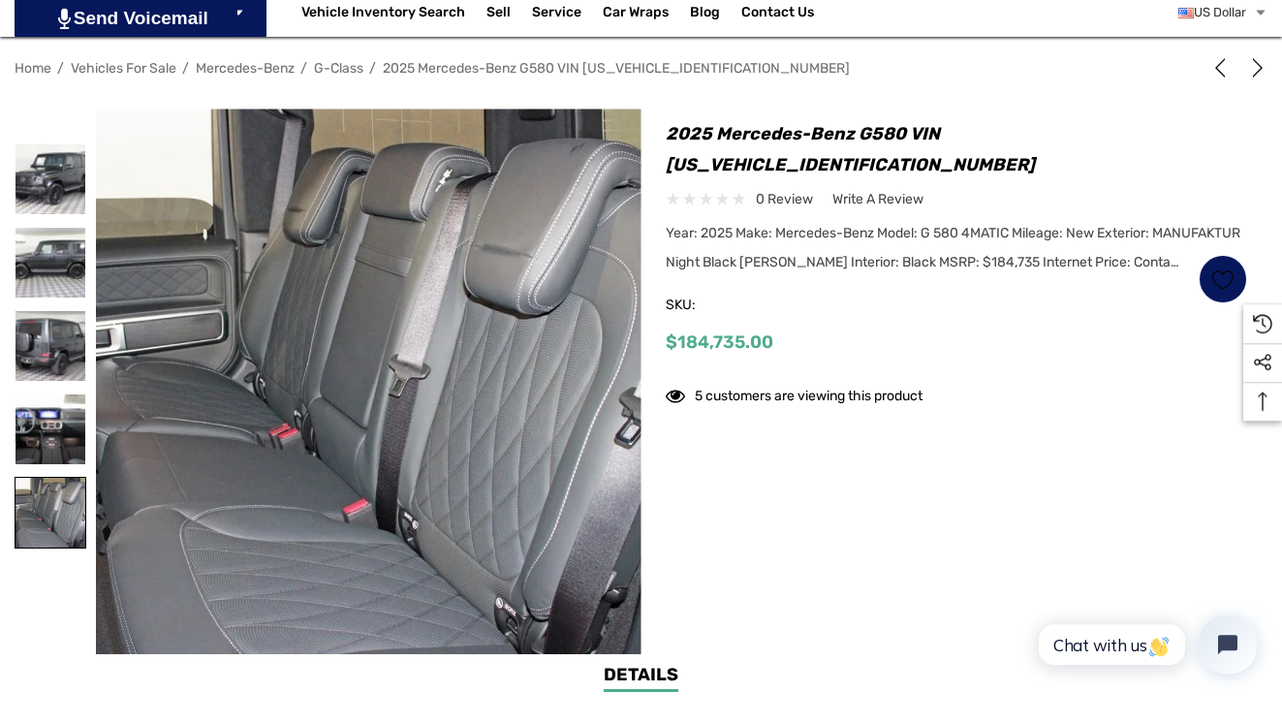
scroll to position [0, 0]
click at [50, 355] on img at bounding box center [51, 346] width 70 height 70
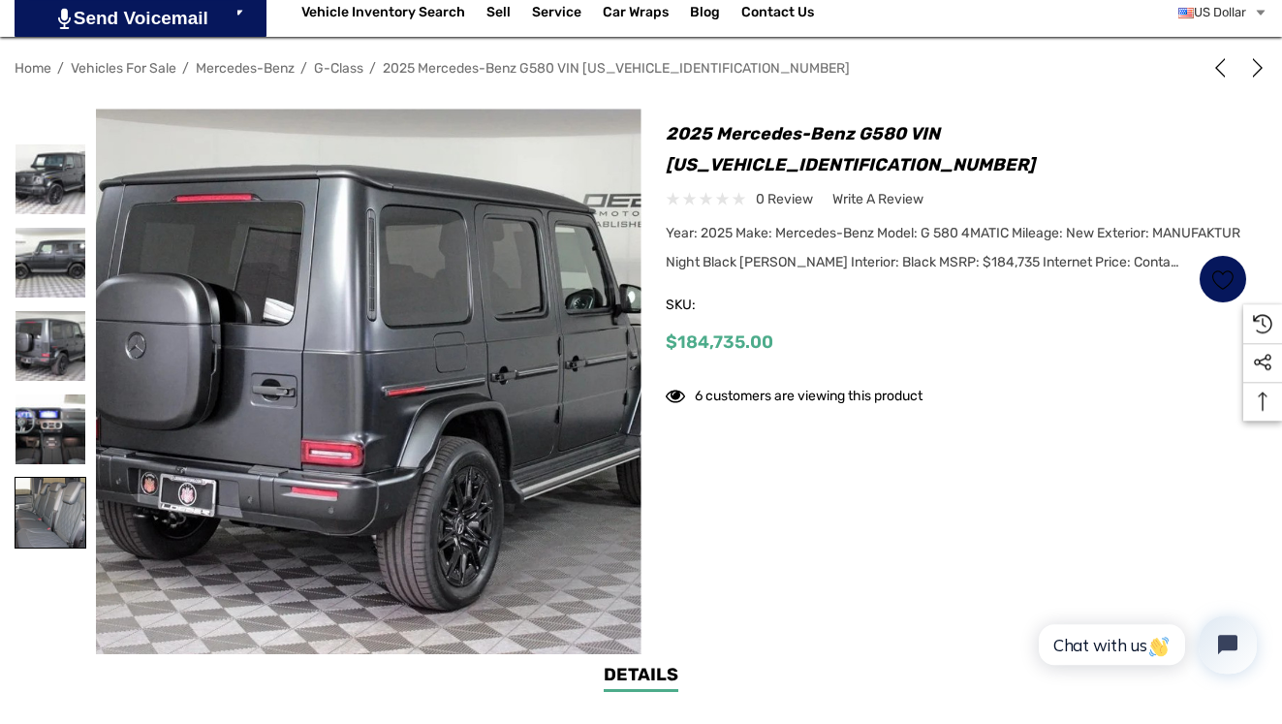
click at [44, 495] on img at bounding box center [51, 513] width 70 height 70
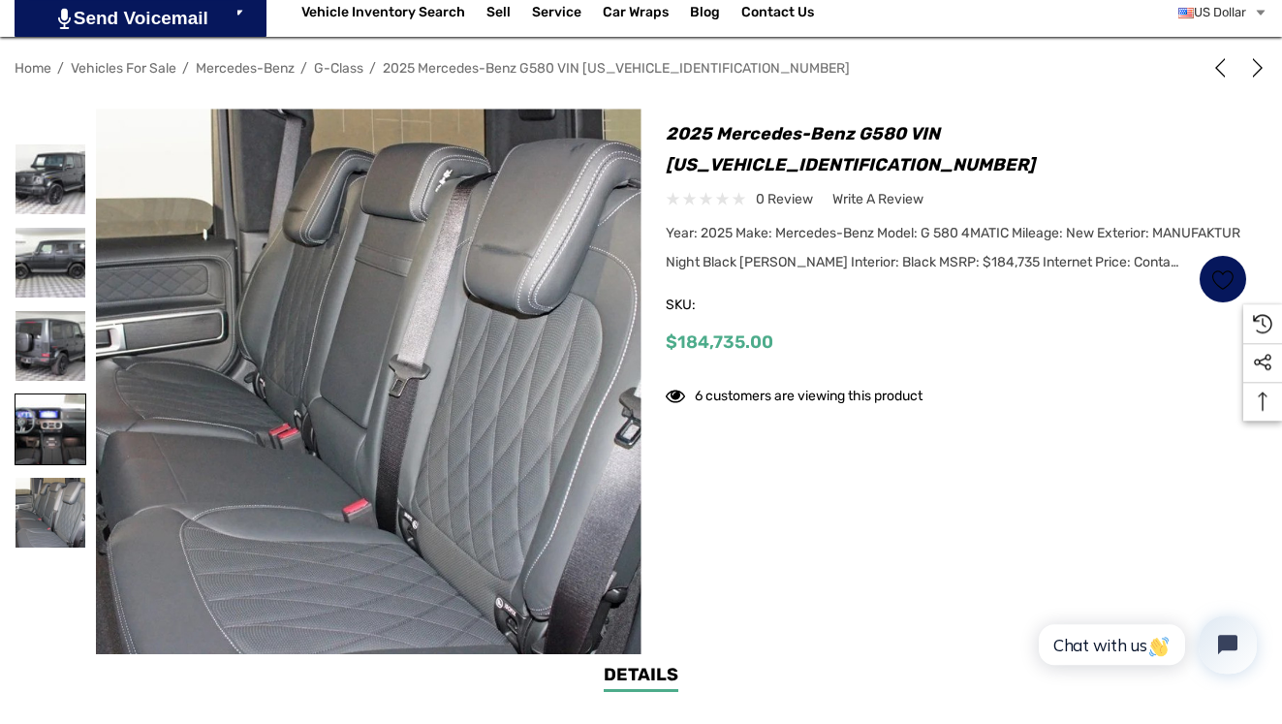
click at [38, 434] on img at bounding box center [51, 429] width 70 height 70
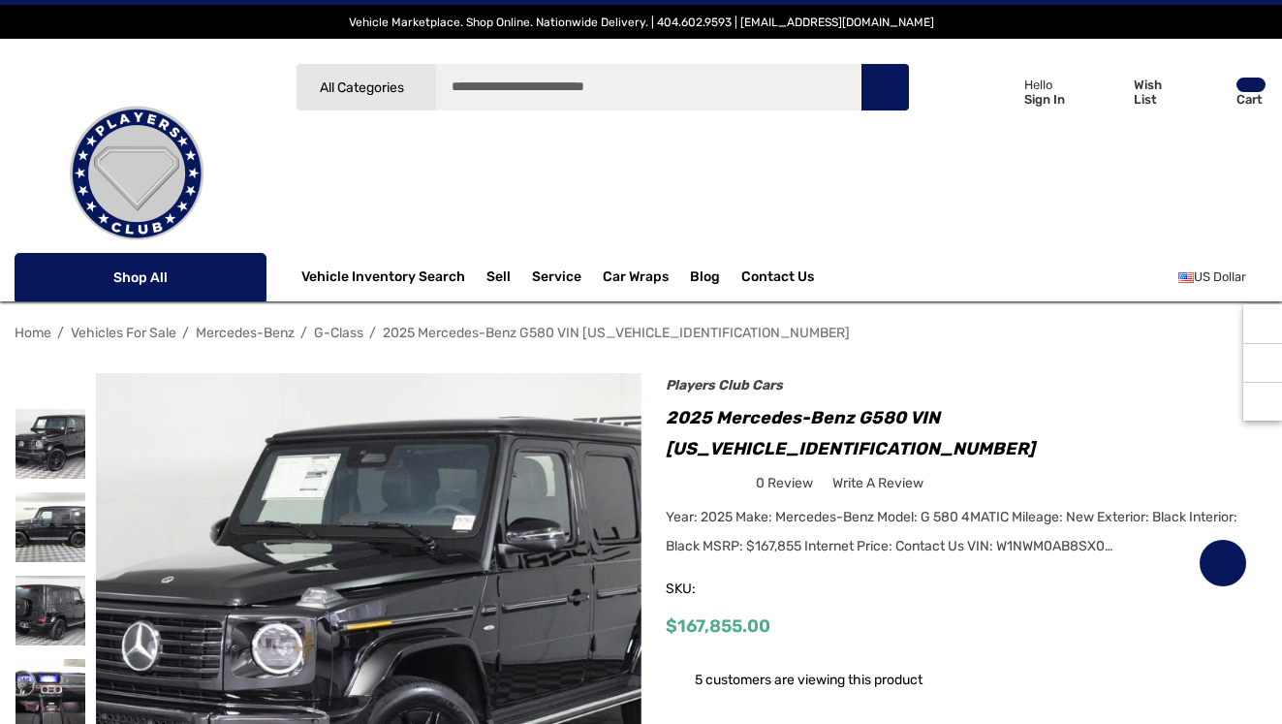
scroll to position [198, 0]
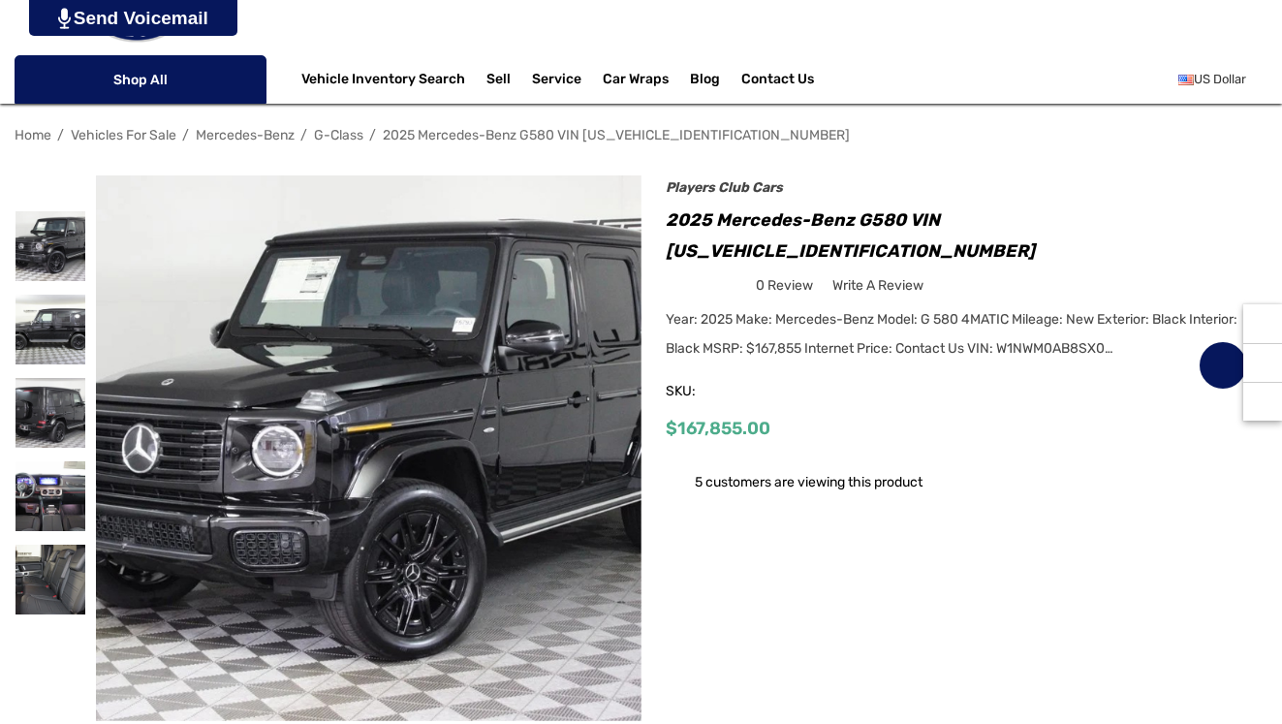
click at [43, 491] on div at bounding box center [51, 496] width 72 height 83
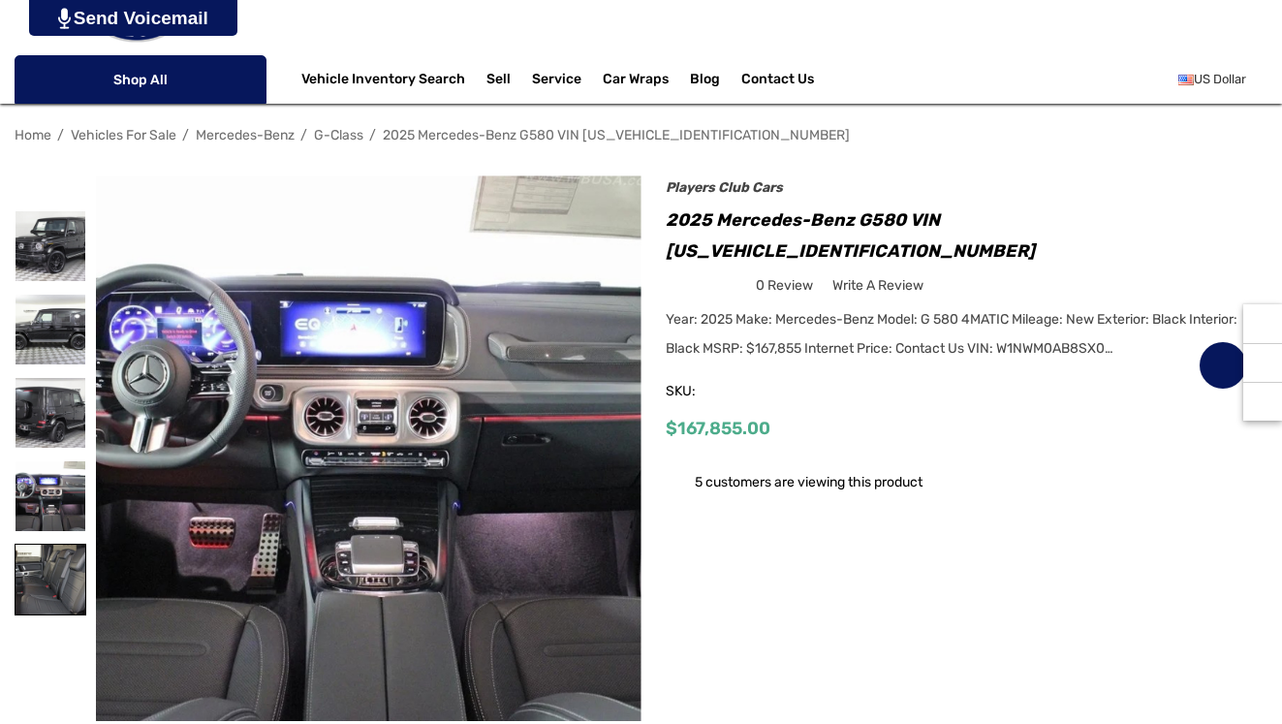
click at [49, 564] on img at bounding box center [51, 580] width 70 height 70
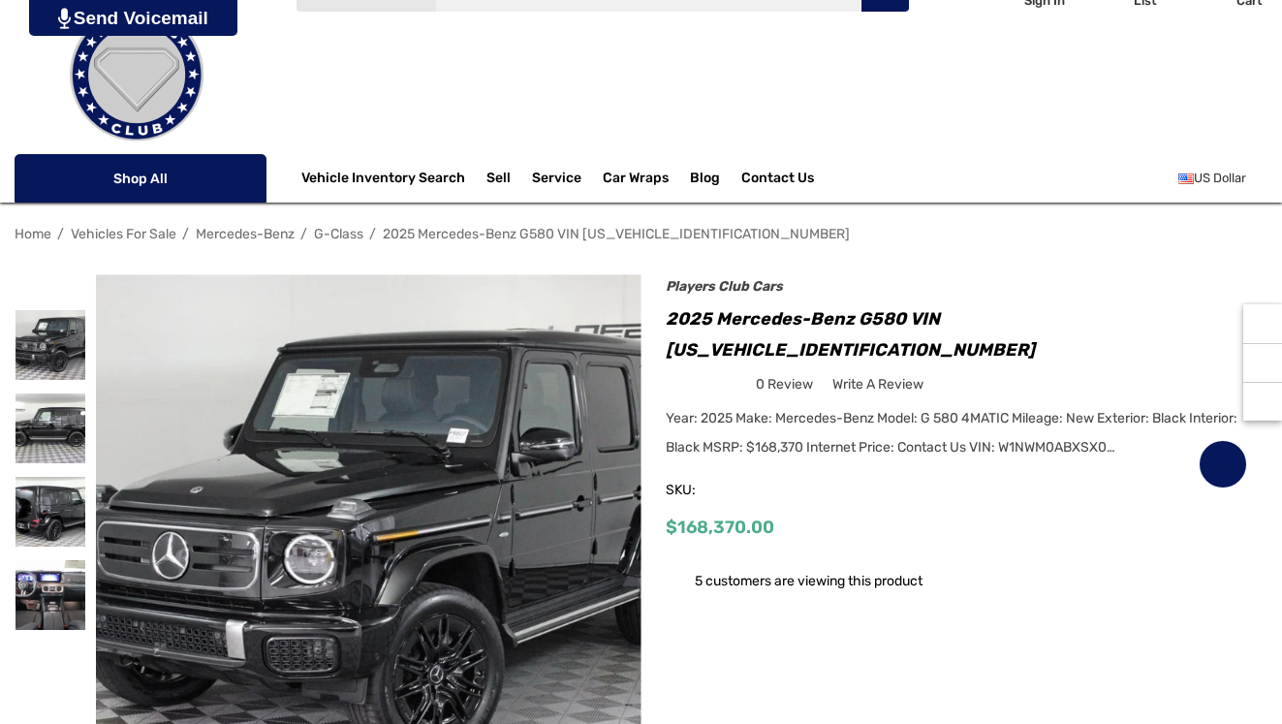
scroll to position [198, 0]
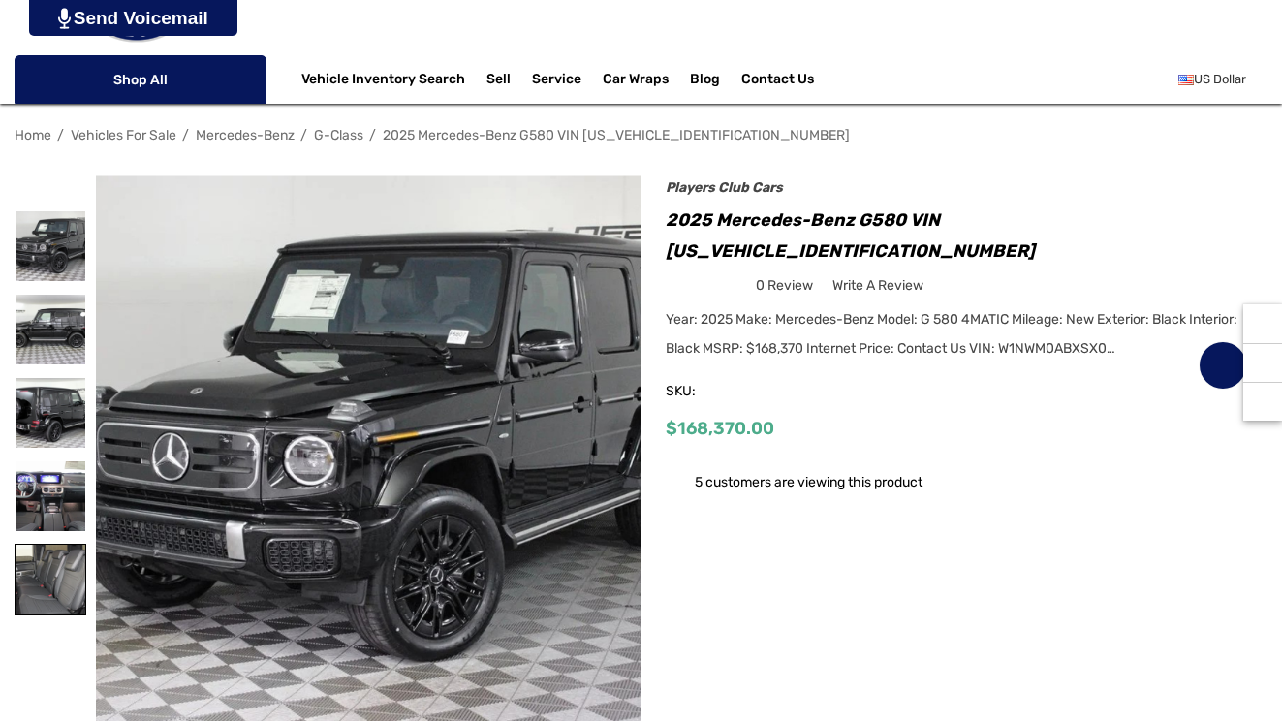
click at [49, 578] on img at bounding box center [51, 580] width 70 height 70
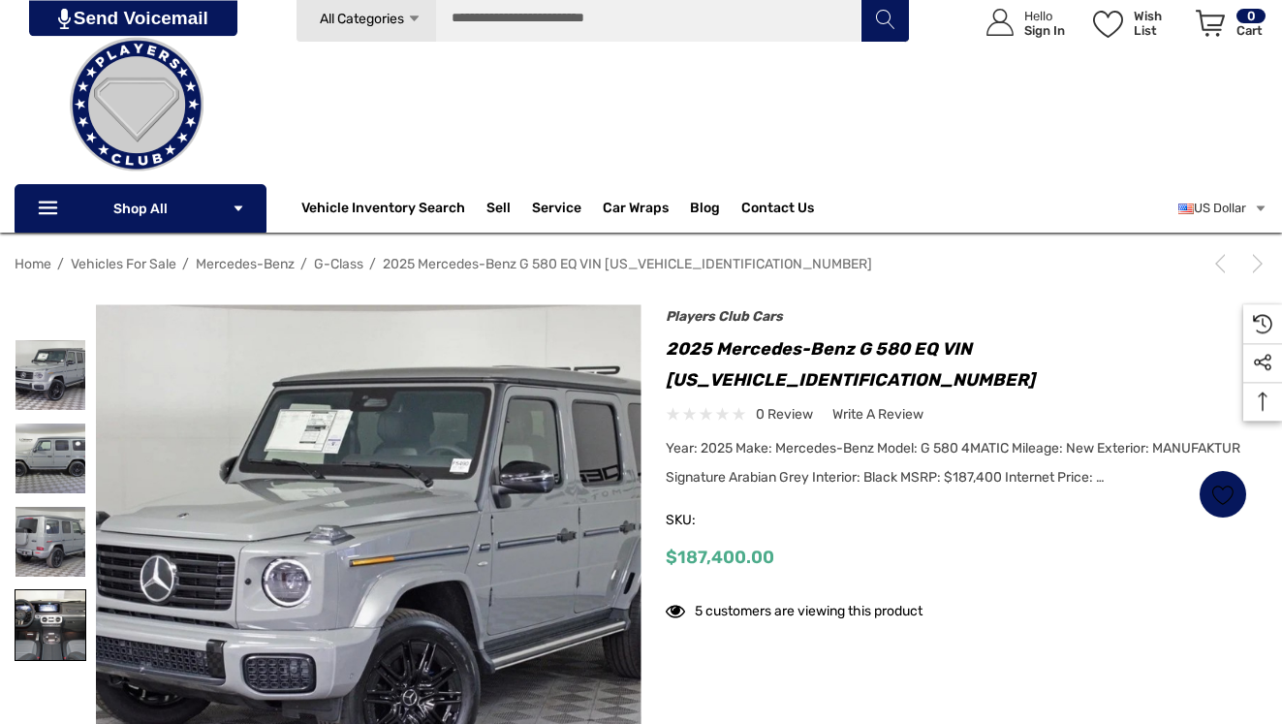
scroll to position [297, 0]
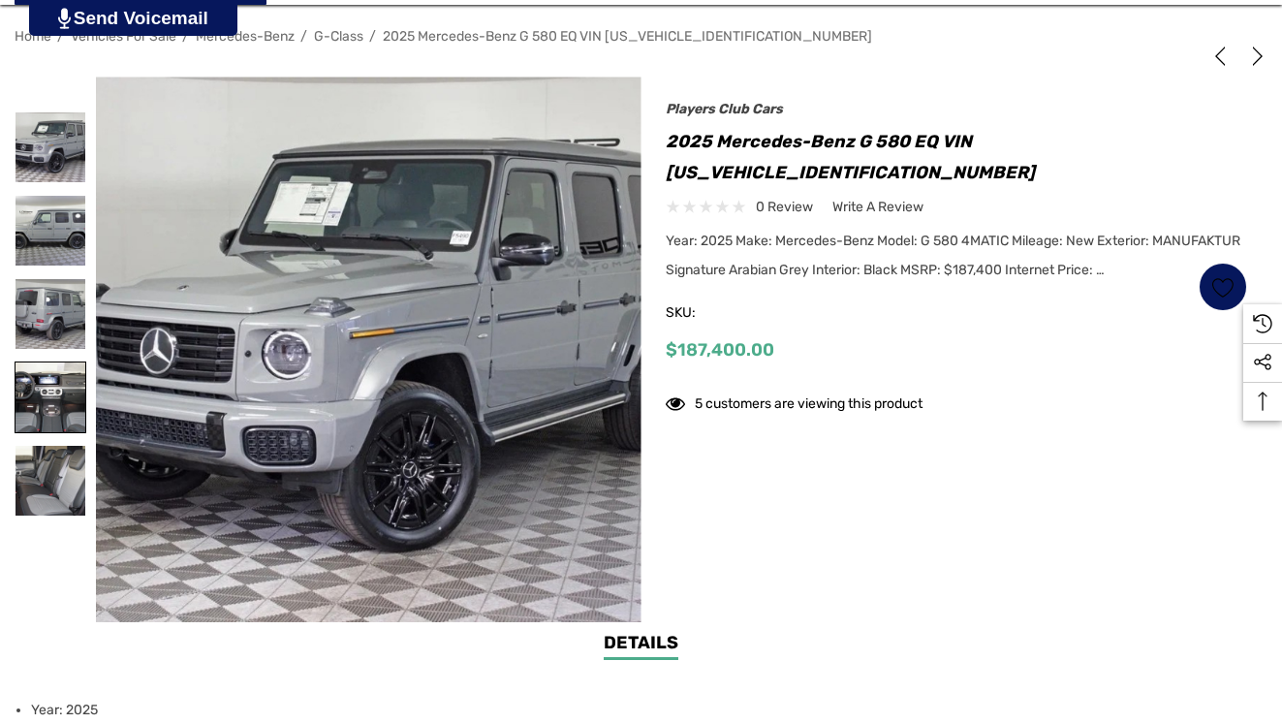
click at [38, 389] on img at bounding box center [51, 397] width 70 height 70
